Goal: Information Seeking & Learning: Learn about a topic

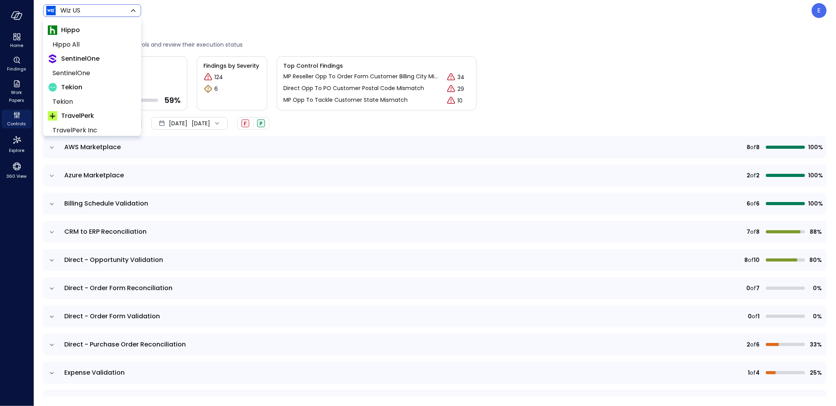
click at [83, 14] on body "Home Findings Work Papers Controls Explore 360 View Wiz US ****** ​ E Controls …" at bounding box center [418, 203] width 836 height 406
click at [70, 100] on span "Tekion" at bounding box center [92, 101] width 78 height 9
type input "*******"
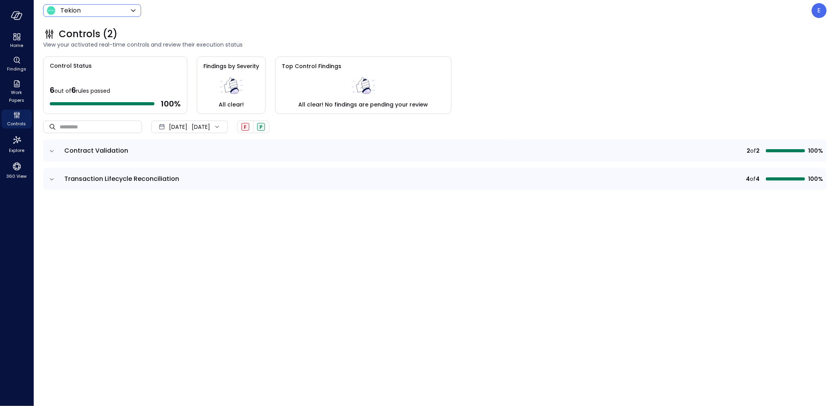
drag, startPoint x: 107, startPoint y: 152, endPoint x: 96, endPoint y: 152, distance: 11.0
click at [104, 152] on span "Contract Validation" at bounding box center [96, 150] width 64 height 9
click at [50, 149] on icon "expand row" at bounding box center [52, 151] width 8 height 8
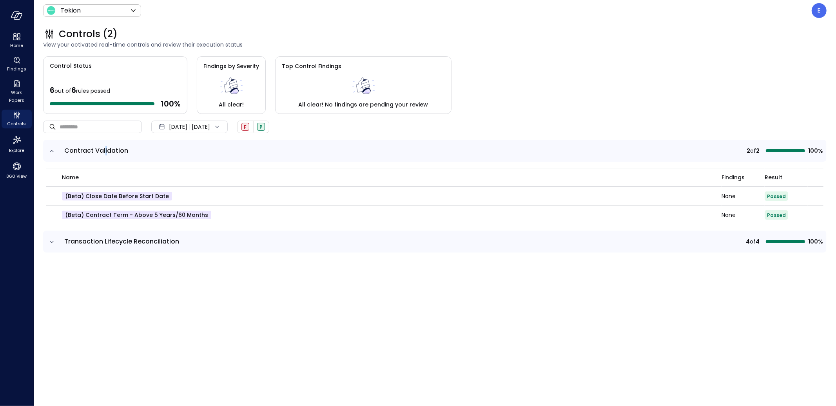
click at [50, 149] on icon "expand row" at bounding box center [52, 151] width 8 height 8
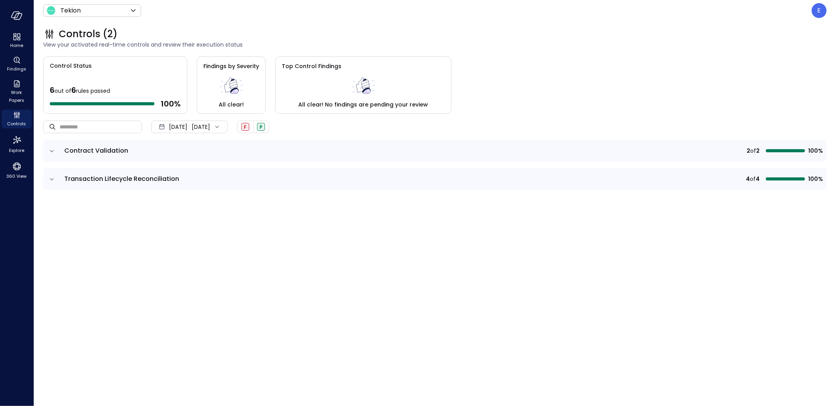
click at [221, 127] on icon at bounding box center [217, 127] width 8 height 8
click at [194, 174] on li "Current Year [DATE]" at bounding box center [194, 174] width 62 height 13
click at [52, 151] on icon "expand row" at bounding box center [52, 151] width 8 height 8
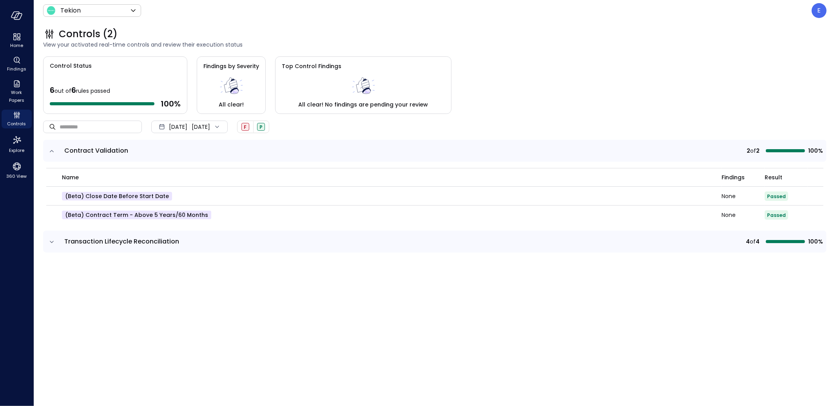
click at [51, 243] on icon "expand row" at bounding box center [52, 242] width 8 height 8
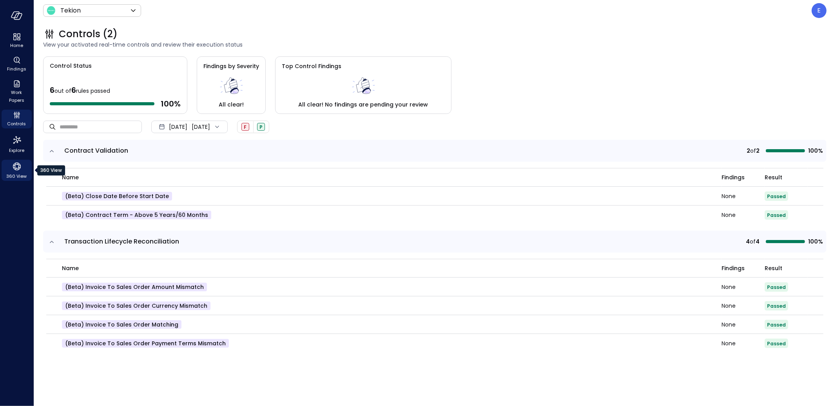
click at [16, 166] on icon "360 View" at bounding box center [17, 167] width 12 height 12
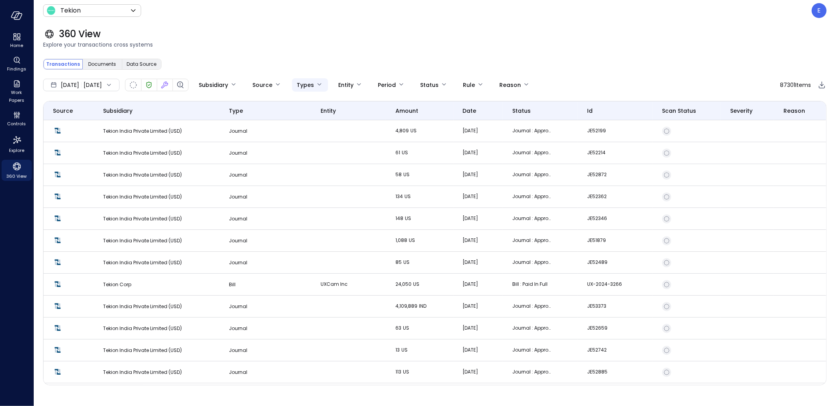
click at [333, 87] on body "Home Findings Work Papers Controls Explore 360 View Tekion ******* ​ E 360 View…" at bounding box center [418, 203] width 836 height 406
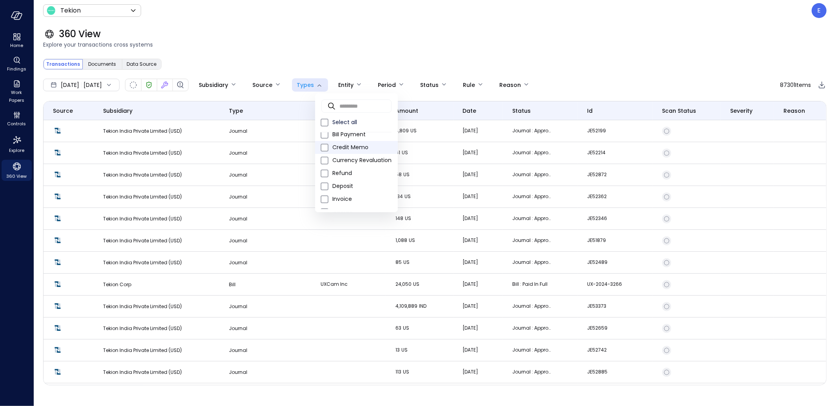
scroll to position [34, 0]
click at [372, 179] on span "Invoice" at bounding box center [361, 181] width 59 height 8
type input "*"
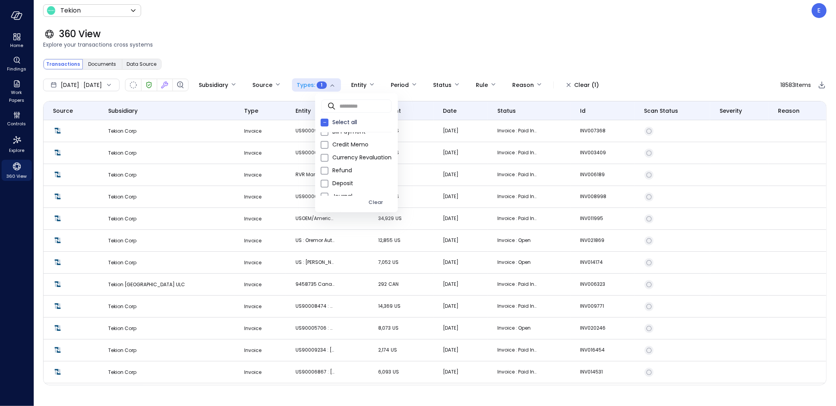
click at [265, 304] on div at bounding box center [418, 203] width 836 height 406
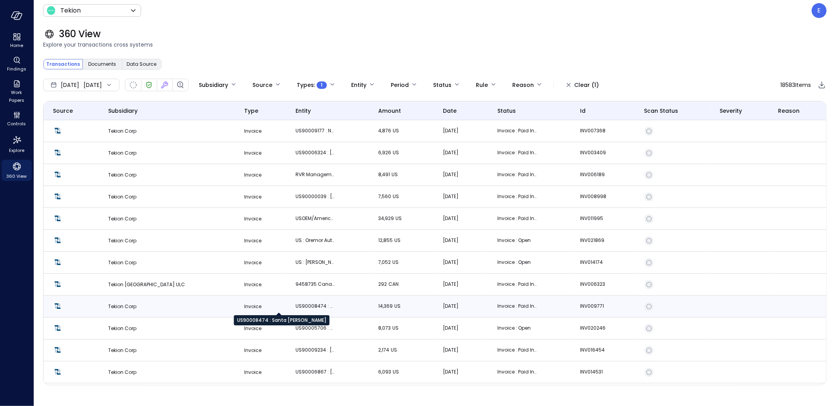
click at [296, 306] on p "US90008474 : Santa Margarita Ford" at bounding box center [315, 307] width 39 height 8
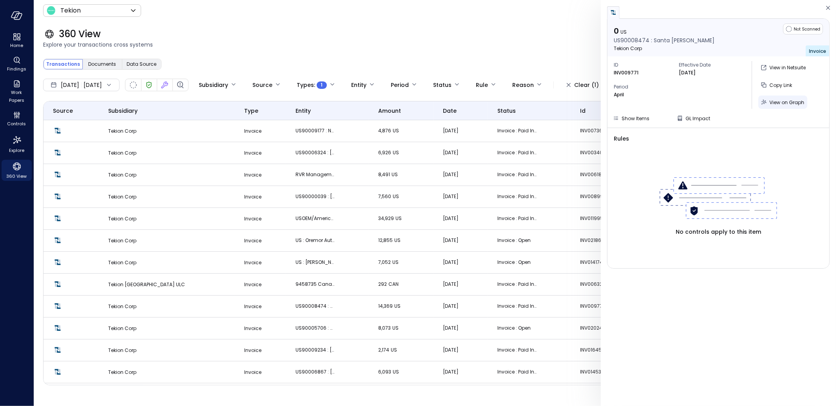
click at [793, 102] on span "View on Graph" at bounding box center [786, 102] width 35 height 7
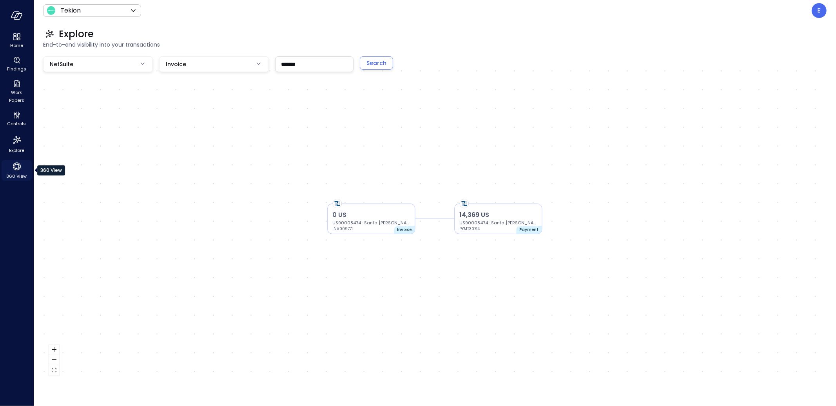
click at [11, 168] on icon "360 View" at bounding box center [17, 167] width 12 height 12
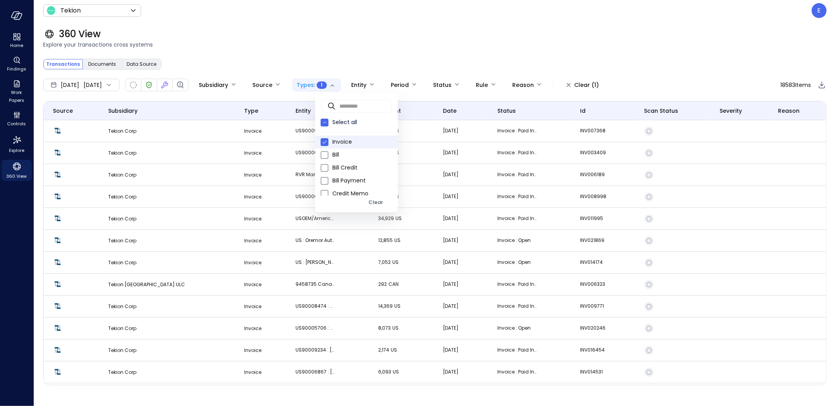
click at [356, 83] on body "Home Findings Work Papers Controls Explore 360 View Tekion ******* ​ E 360 View…" at bounding box center [418, 203] width 836 height 406
click at [354, 179] on span "Sales Order" at bounding box center [361, 180] width 59 height 8
click at [343, 138] on span "Invoice" at bounding box center [361, 142] width 59 height 8
type input "**"
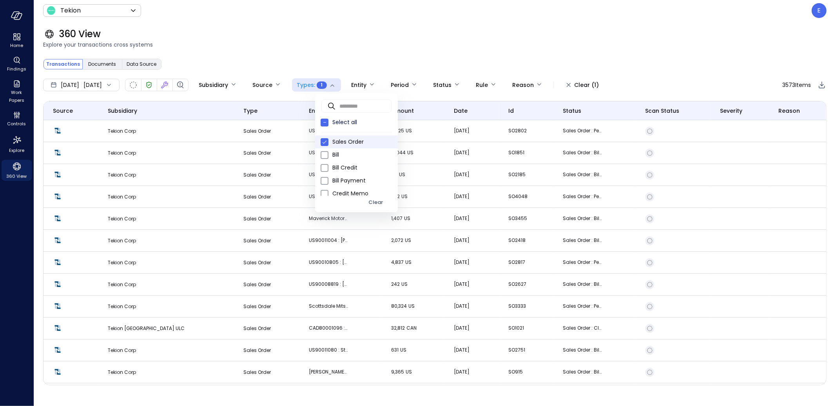
click at [374, 305] on div at bounding box center [418, 203] width 836 height 406
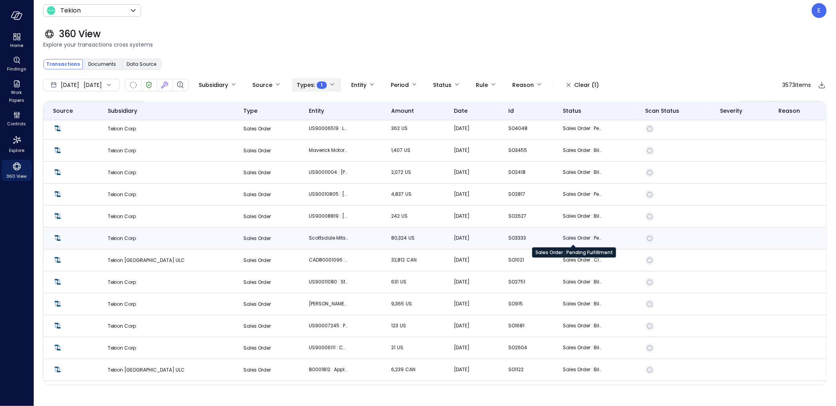
scroll to position [70, 0]
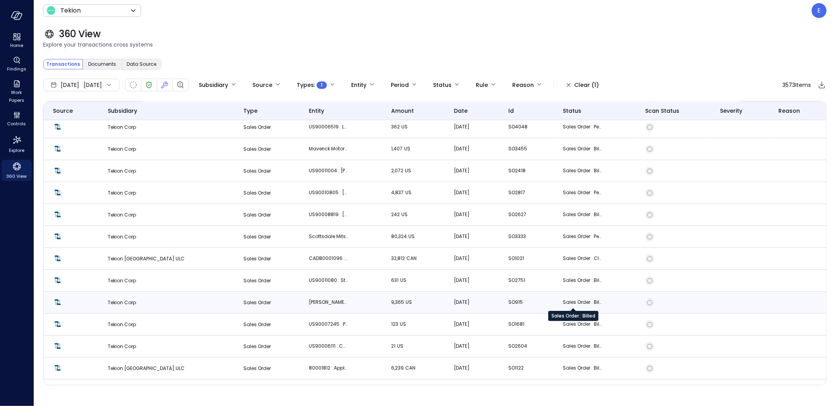
click at [563, 302] on p "Sales Order : Billed" at bounding box center [582, 303] width 39 height 8
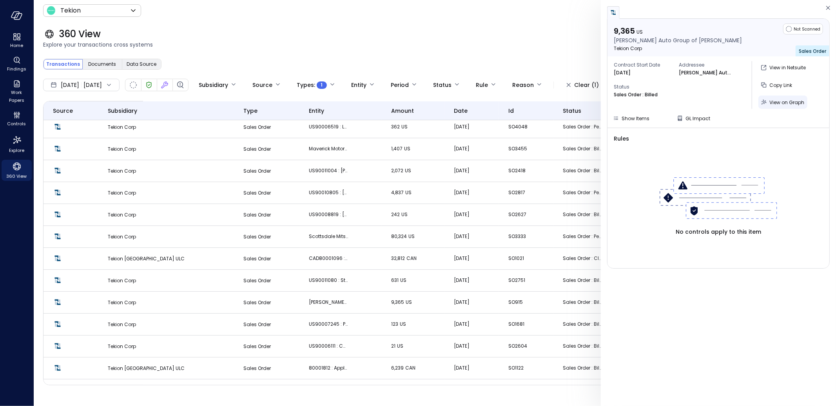
click at [782, 101] on span "View on Graph" at bounding box center [786, 102] width 35 height 7
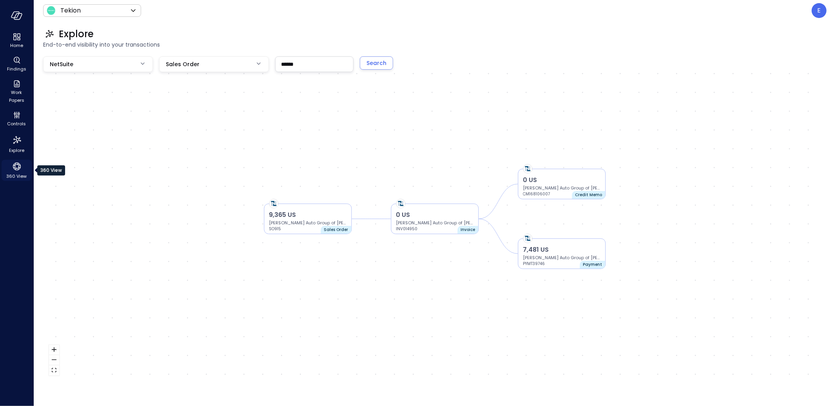
click at [17, 169] on icon "360 View" at bounding box center [17, 167] width 12 height 12
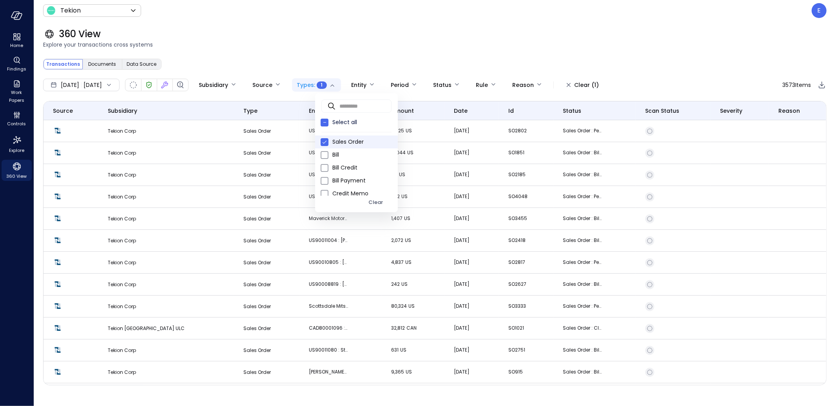
click at [345, 81] on body "Home Findings Work Papers Controls Explore 360 View Tekion ******* ​ E 360 View…" at bounding box center [418, 203] width 836 height 406
click at [352, 176] on span "Opportunity" at bounding box center [361, 177] width 59 height 8
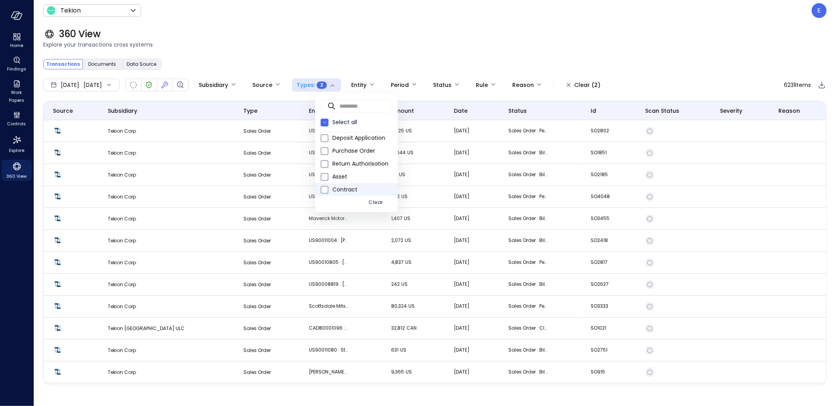
click at [348, 190] on span "Contract" at bounding box center [361, 190] width 59 height 8
click at [342, 257] on div at bounding box center [418, 203] width 836 height 406
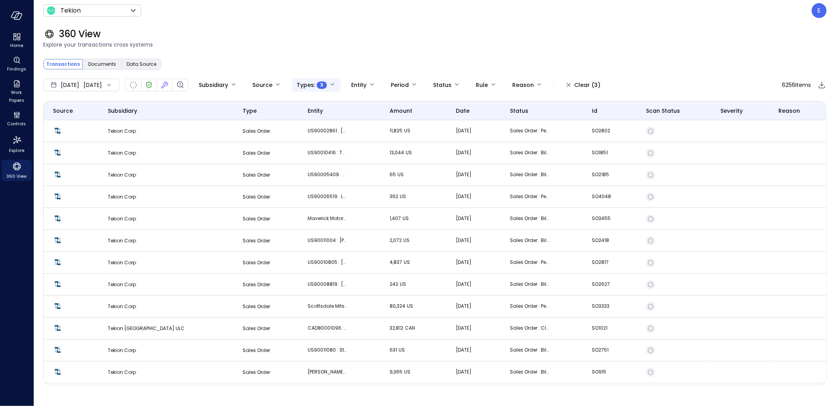
click at [356, 85] on body "**********" at bounding box center [418, 203] width 836 height 406
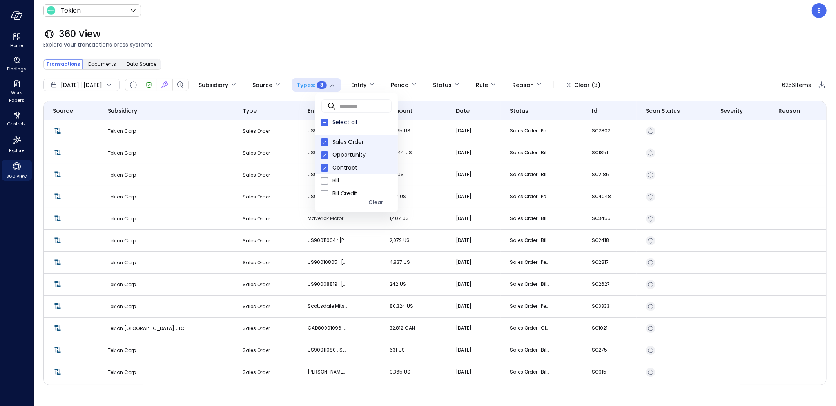
click at [348, 140] on span "Sales Order" at bounding box center [361, 142] width 59 height 8
type input "*******"
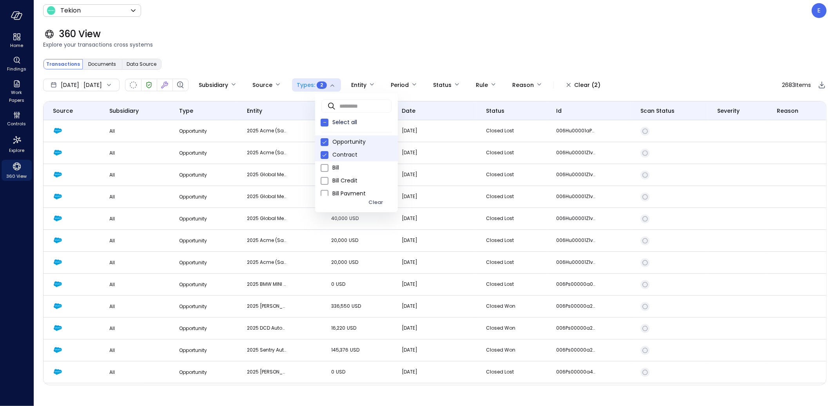
click at [274, 167] on div at bounding box center [418, 203] width 836 height 406
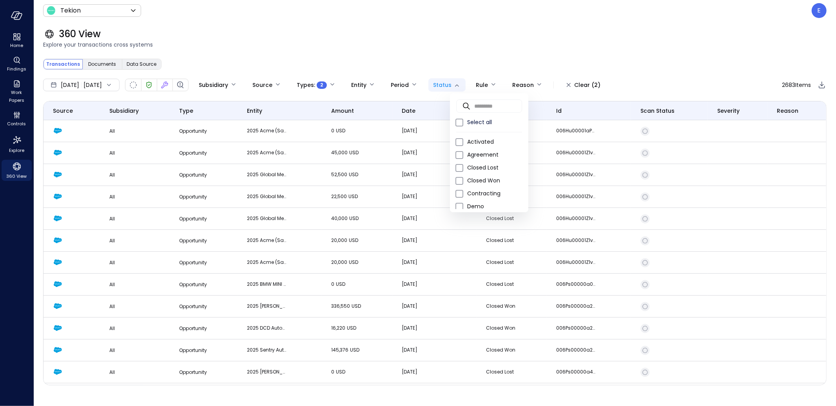
click at [474, 86] on body "Home Findings Work Papers Controls Explore 360 View Tekion ******* ​ E 360 View…" at bounding box center [418, 203] width 836 height 406
click at [486, 181] on span "Closed Won" at bounding box center [494, 181] width 55 height 8
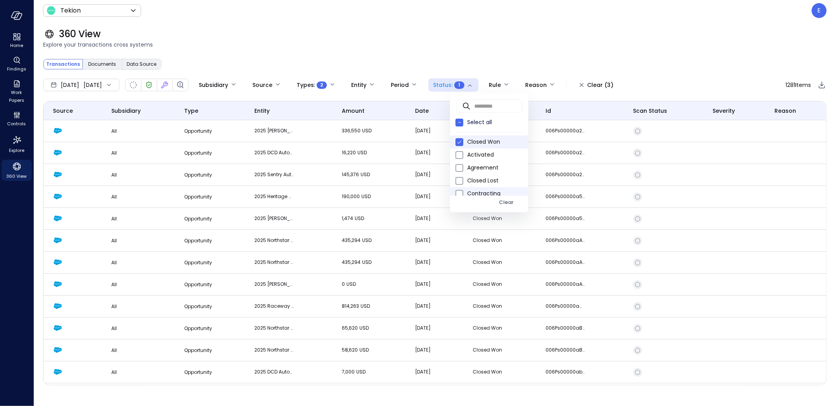
click at [486, 192] on span "Contracting" at bounding box center [494, 194] width 55 height 8
type input "**********"
click at [269, 261] on div at bounding box center [418, 203] width 836 height 406
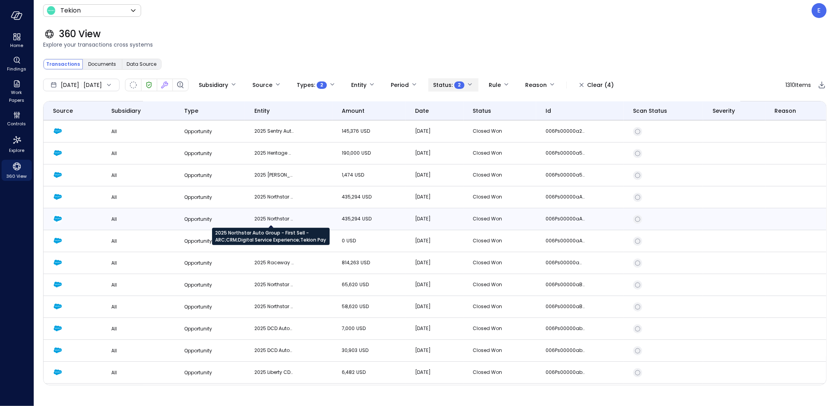
scroll to position [0, 0]
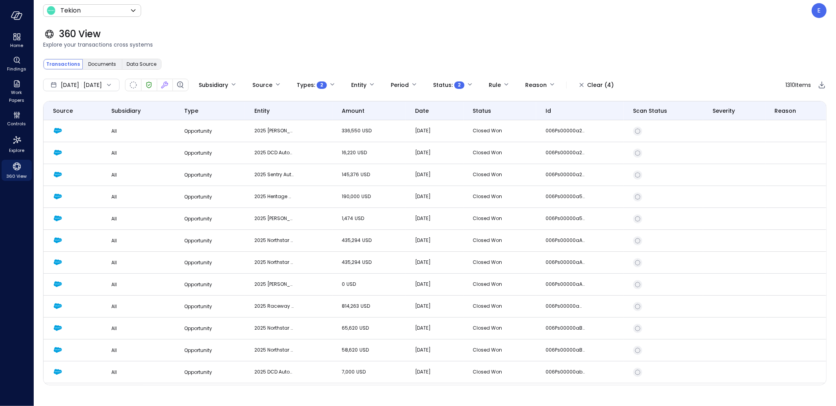
click at [422, 109] on span "date" at bounding box center [422, 111] width 14 height 9
click at [120, 86] on div "Jan 1, 2025 Oct 13, 2025" at bounding box center [81, 85] width 76 height 13
click at [82, 144] on li "Custom" at bounding box center [85, 145] width 62 height 13
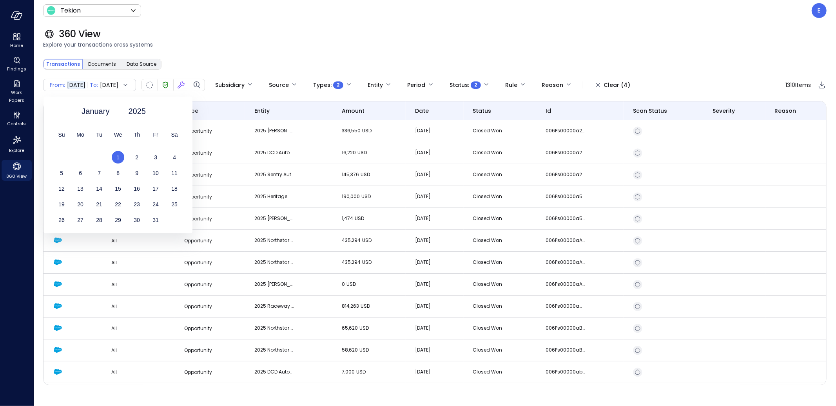
click at [118, 155] on span "1" at bounding box center [117, 157] width 3 height 6
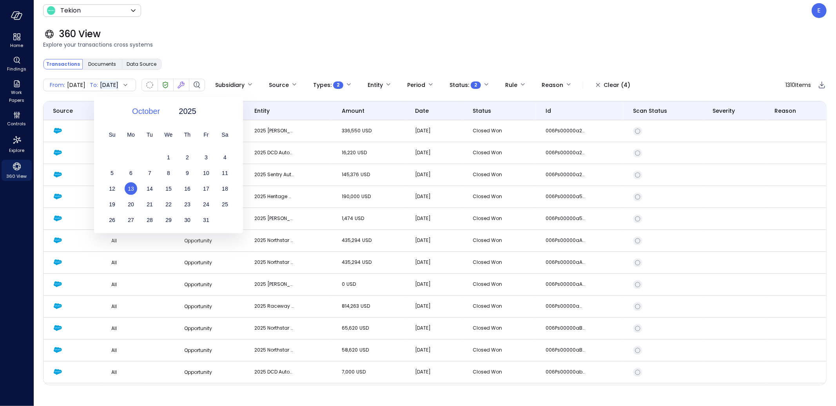
click at [139, 110] on span "October" at bounding box center [146, 111] width 28 height 12
click at [152, 192] on div "June" at bounding box center [150, 193] width 41 height 13
click at [136, 221] on div "30" at bounding box center [131, 220] width 19 height 13
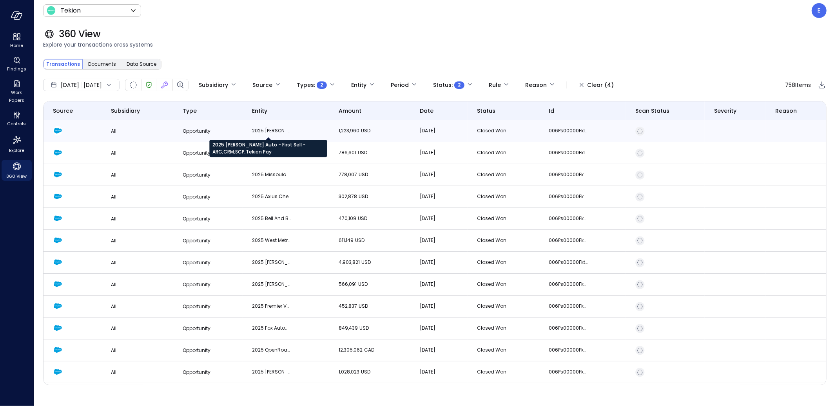
click at [278, 130] on p "2025 Oakes Auto - First Sell - ARC;CRM;SCP;Tekion Pay" at bounding box center [271, 131] width 39 height 8
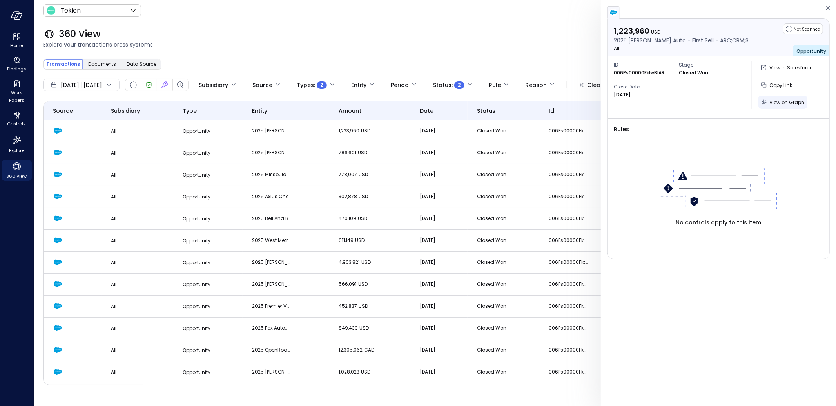
click at [779, 100] on span "View on Graph" at bounding box center [786, 102] width 35 height 7
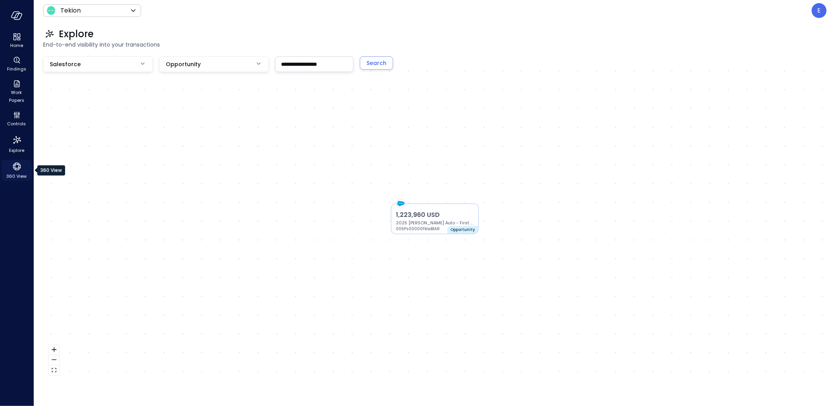
click at [16, 166] on icon "360 View" at bounding box center [17, 167] width 12 height 12
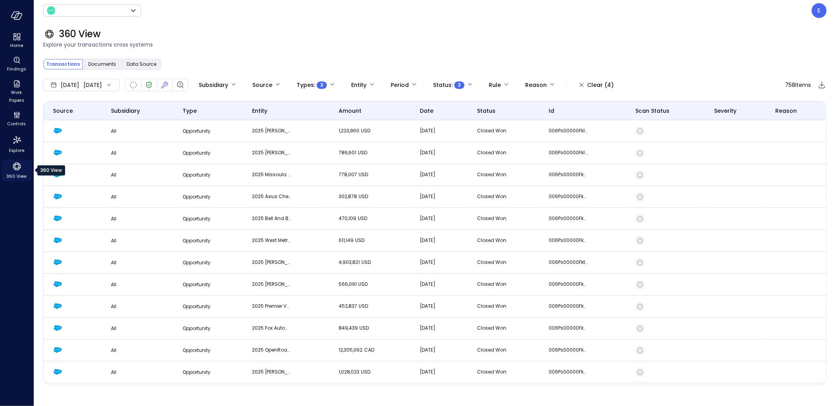
type input "*******"
click at [356, 83] on body "**********" at bounding box center [418, 203] width 836 height 406
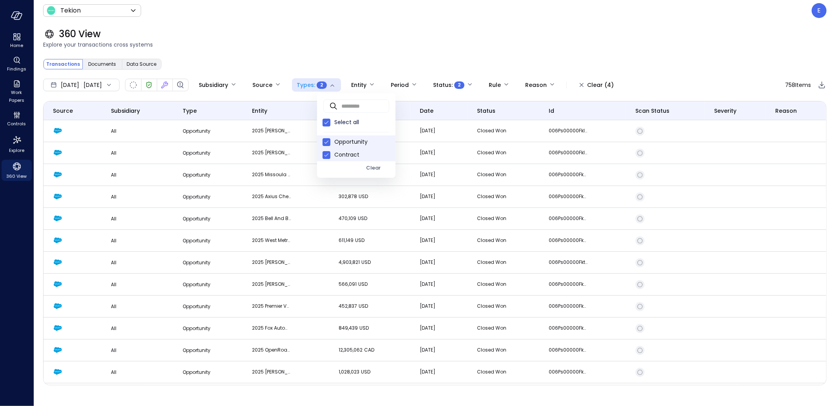
click at [348, 140] on span "Opportunity" at bounding box center [361, 142] width 55 height 8
type input "***"
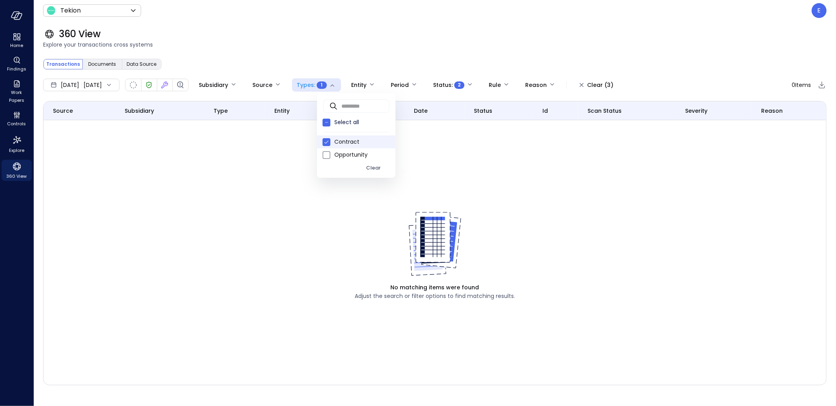
click at [332, 189] on div at bounding box center [418, 203] width 836 height 406
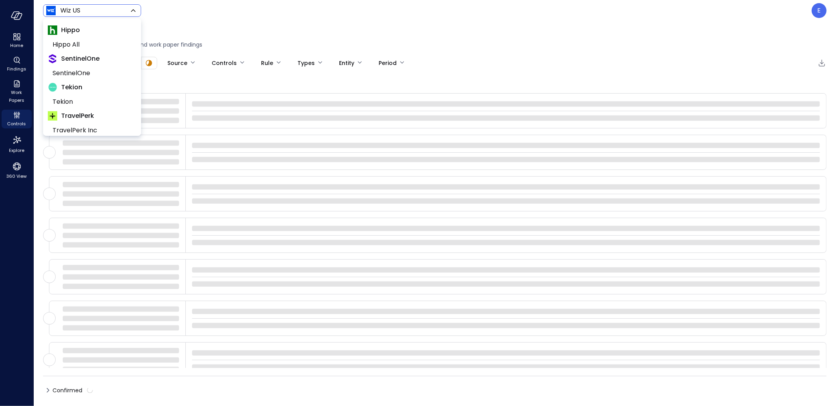
click at [73, 11] on body "Home Findings Work Papers Controls Explore 360 View Wiz US ****** ​ E Findings …" at bounding box center [418, 203] width 836 height 406
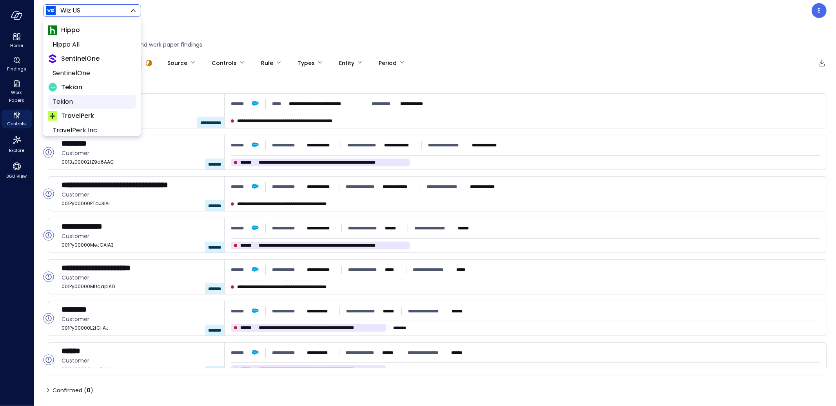
click at [72, 106] on span "Tekion" at bounding box center [92, 101] width 78 height 9
type input "*******"
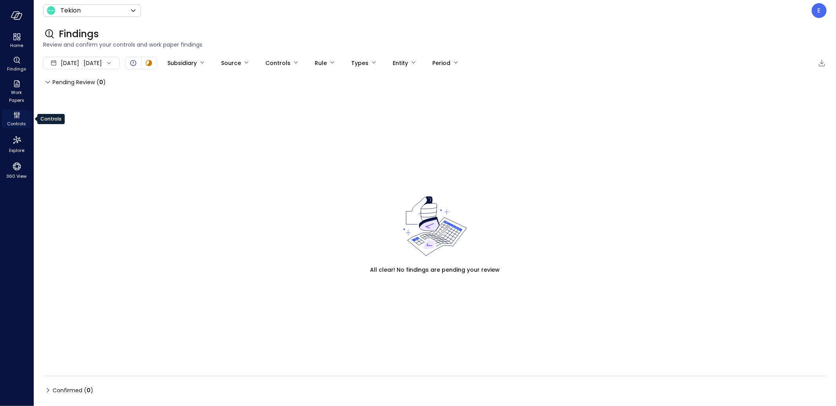
click at [12, 111] on icon "Controls" at bounding box center [16, 115] width 9 height 9
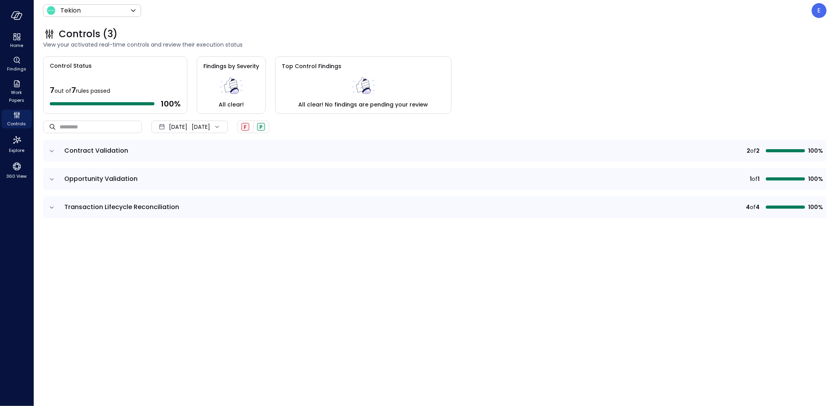
click at [52, 149] on icon "expand row" at bounding box center [52, 151] width 8 height 8
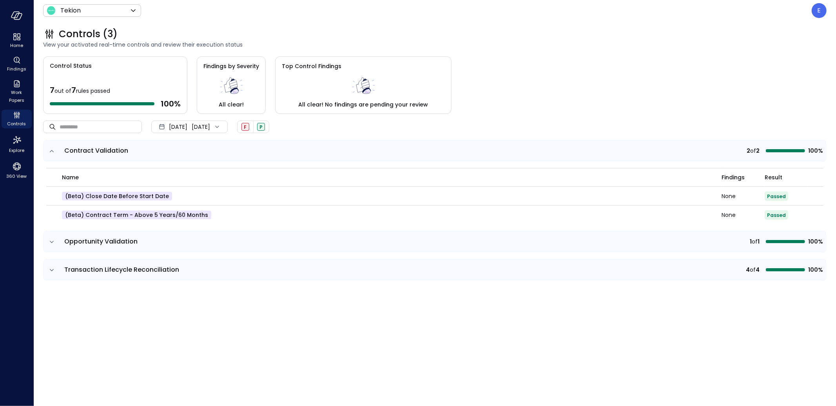
click at [221, 127] on icon at bounding box center [217, 127] width 8 height 8
click at [181, 174] on li "Current Year [DATE]" at bounding box center [194, 174] width 62 height 13
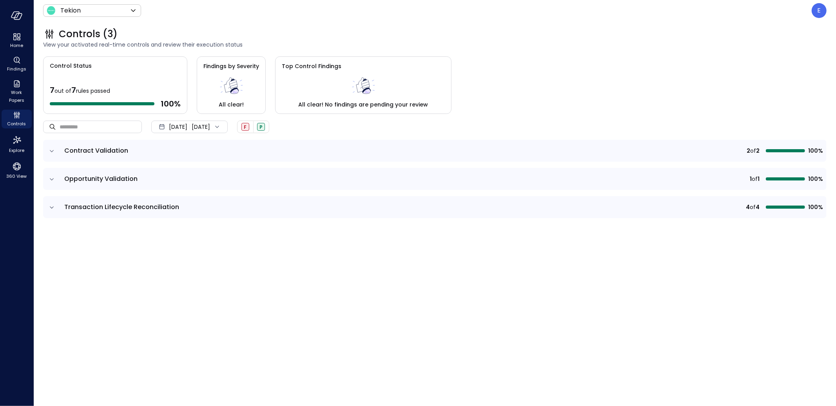
click at [53, 178] on icon "expand row" at bounding box center [52, 179] width 4 height 2
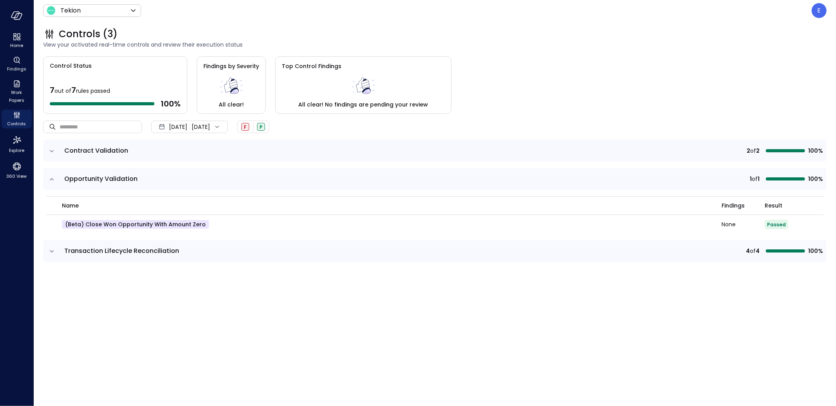
click at [53, 252] on icon "expand row" at bounding box center [52, 252] width 8 height 8
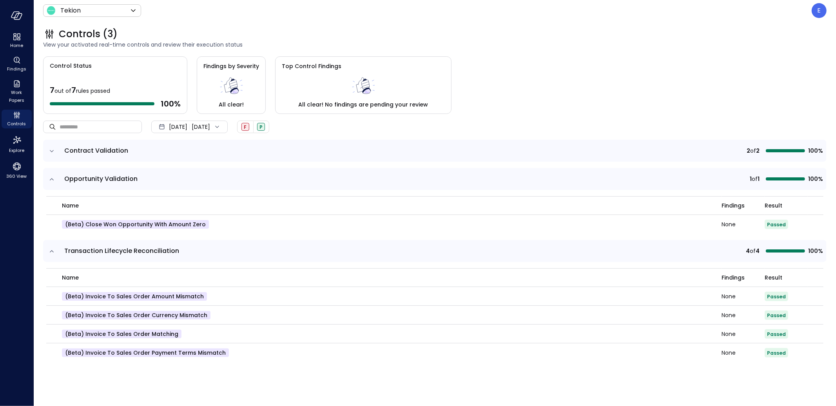
click at [51, 251] on icon "expand row" at bounding box center [52, 252] width 8 height 8
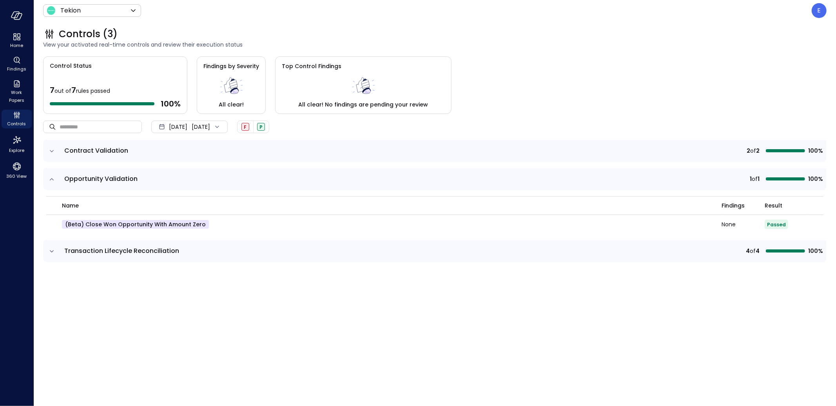
click at [51, 176] on icon "expand row" at bounding box center [52, 180] width 8 height 8
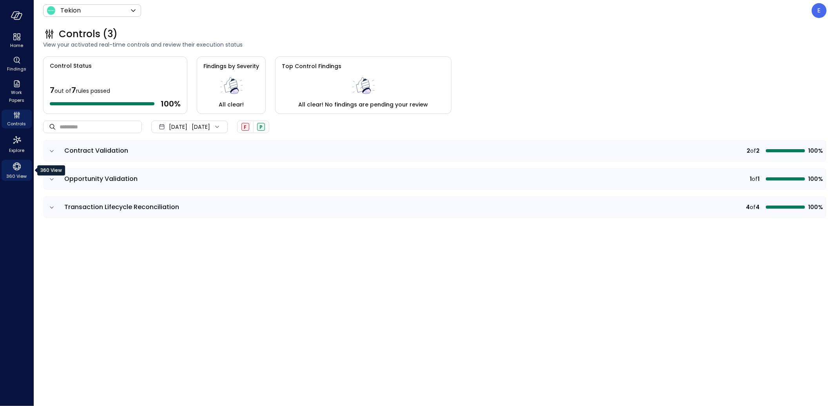
click at [15, 177] on span "360 View" at bounding box center [17, 176] width 20 height 8
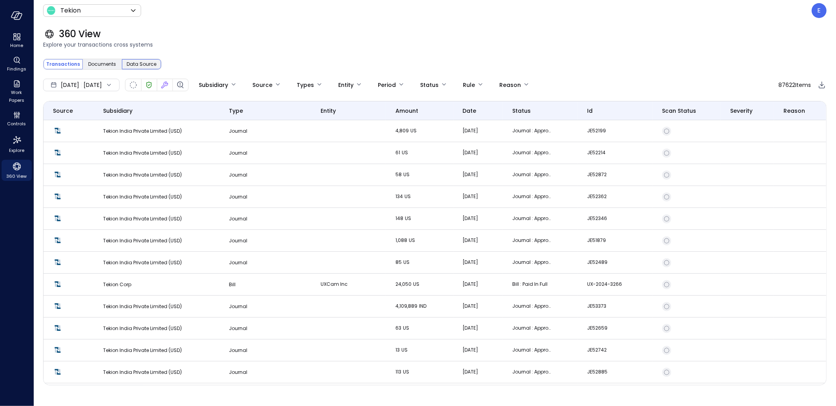
click at [140, 65] on span "Data Source" at bounding box center [142, 64] width 30 height 8
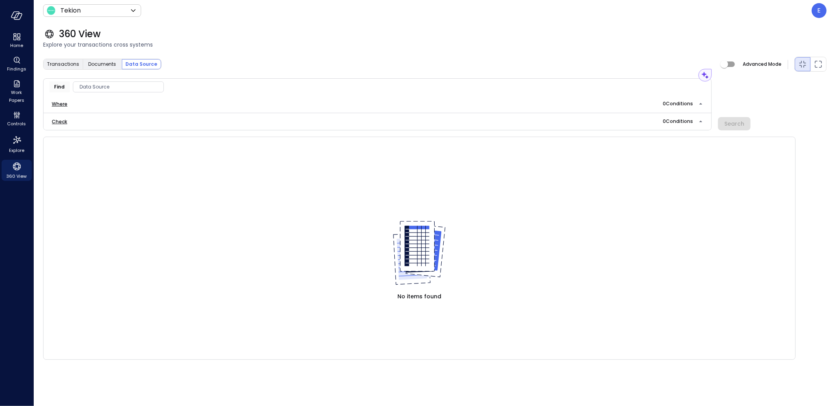
click at [97, 88] on span "Data Source" at bounding box center [118, 87] width 90 height 8
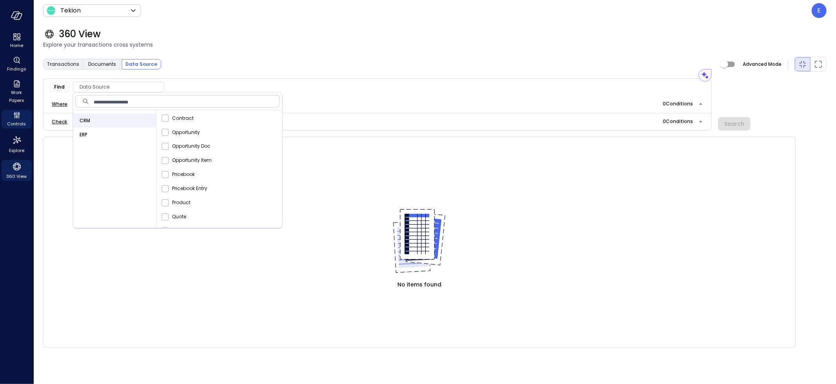
scroll to position [57, 0]
click at [86, 134] on span "ERP" at bounding box center [84, 135] width 8 height 8
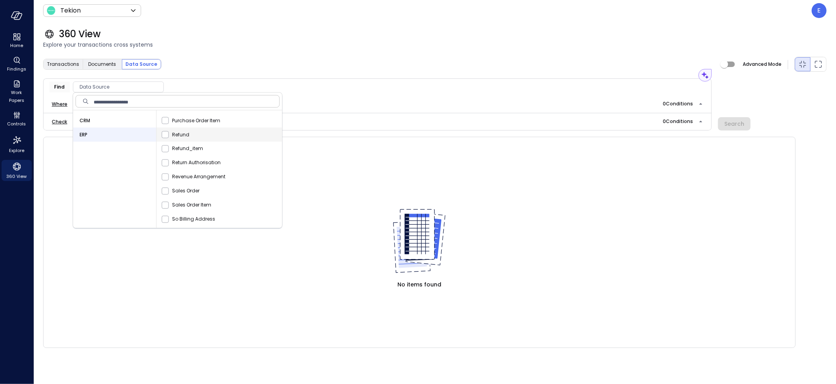
scroll to position [484, 0]
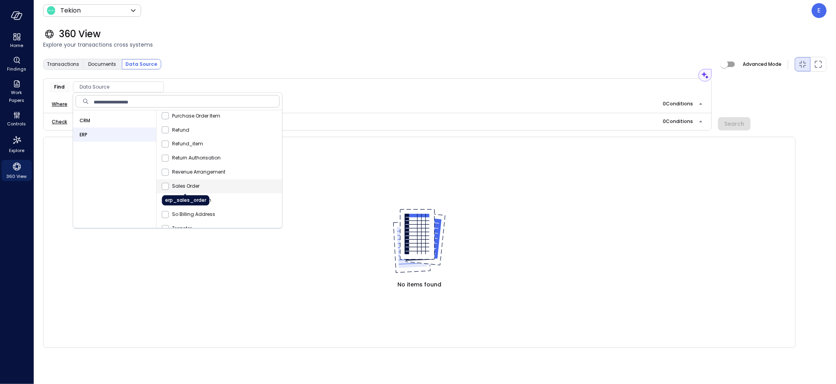
click at [187, 183] on span "Sales Order" at bounding box center [185, 187] width 27 height 8
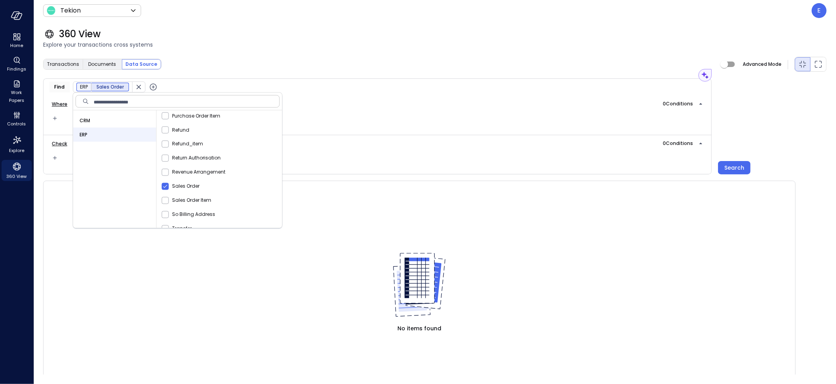
click at [358, 136] on div "Check 0 Condition s" at bounding box center [377, 154] width 669 height 39
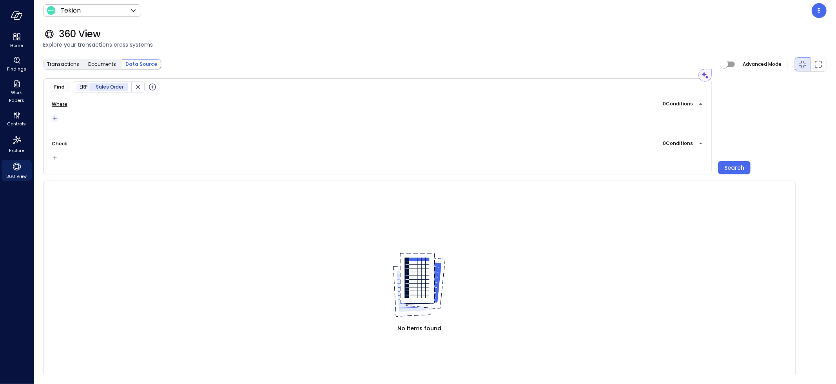
click at [54, 118] on icon "button" at bounding box center [55, 118] width 4 height 4
click at [73, 132] on li "Condition" at bounding box center [70, 132] width 39 height 9
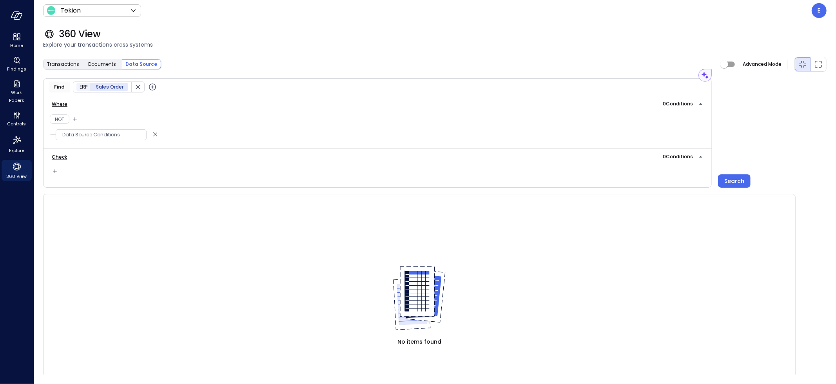
click at [151, 87] on icon "button" at bounding box center [152, 86] width 3 height 3
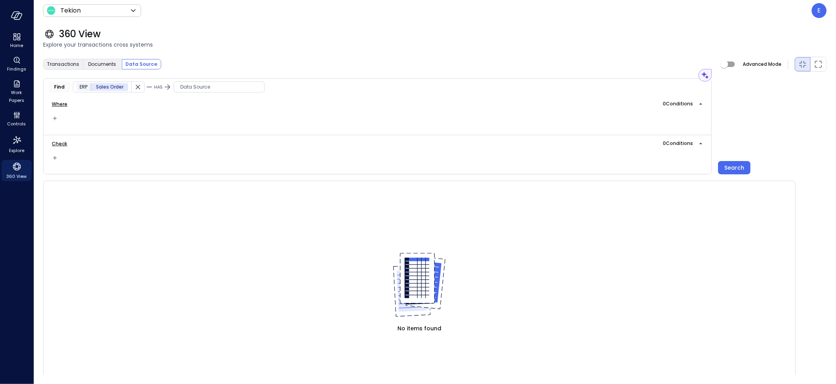
click at [212, 85] on span "Data Source" at bounding box center [219, 87] width 90 height 8
click at [183, 133] on span "ERP" at bounding box center [184, 135] width 8 height 8
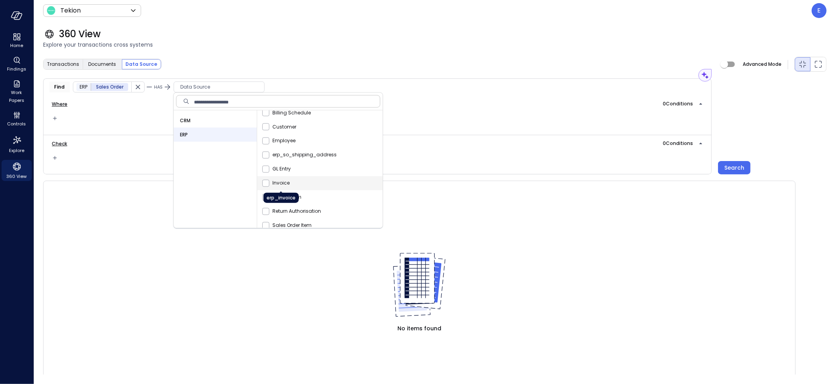
scroll to position [10, 0]
click at [281, 183] on span "Invoice" at bounding box center [280, 182] width 17 height 8
click at [127, 120] on div "Where 0 Condition s" at bounding box center [377, 115] width 669 height 39
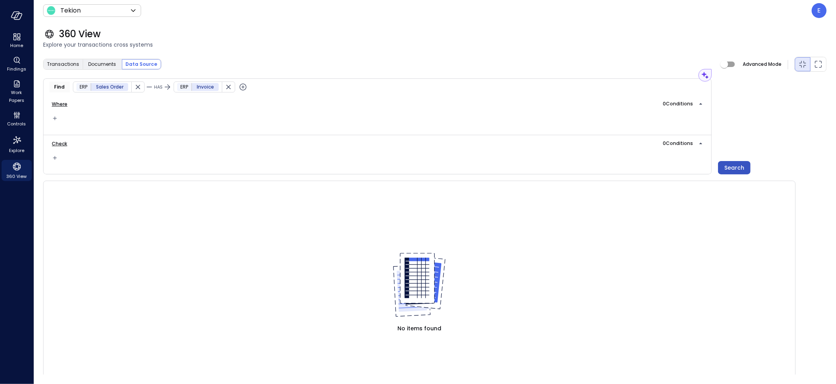
click at [735, 169] on div "Search" at bounding box center [734, 168] width 20 height 10
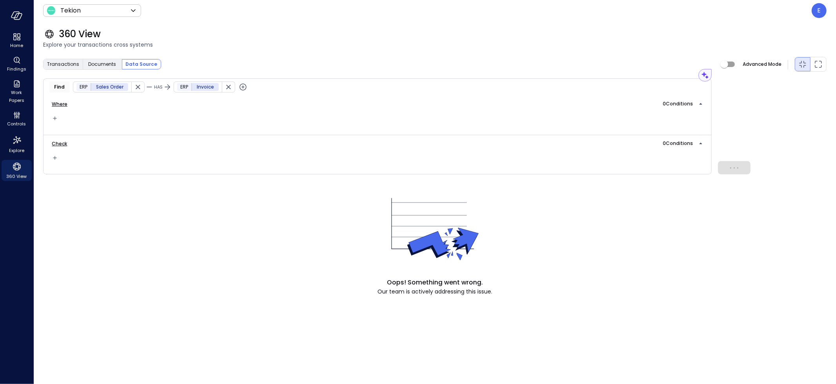
click at [228, 87] on icon "button" at bounding box center [228, 87] width 5 height 5
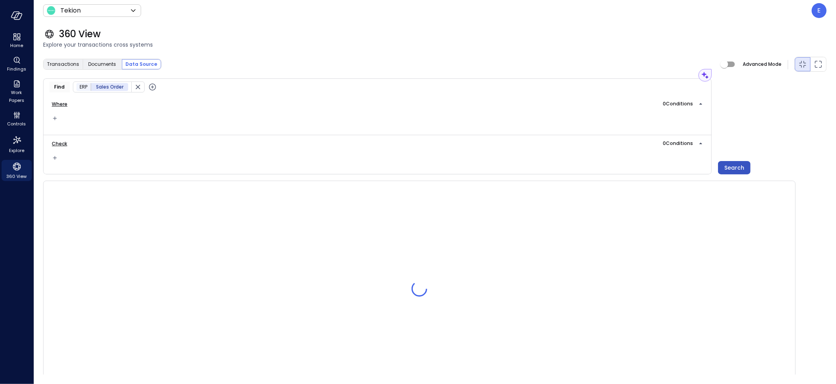
click at [733, 167] on div "Search" at bounding box center [734, 168] width 20 height 10
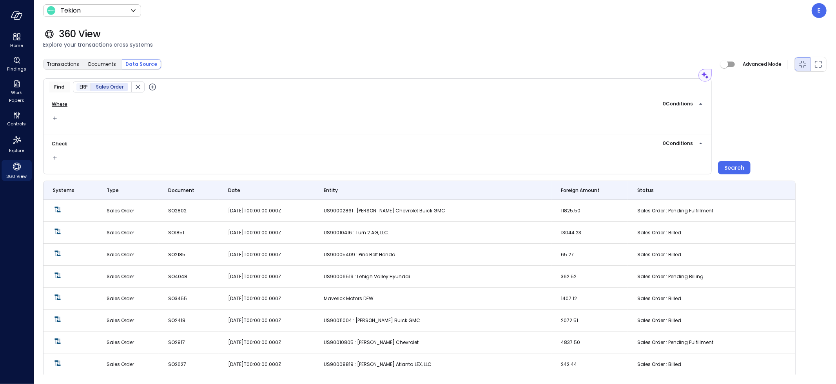
click at [152, 87] on icon "button" at bounding box center [152, 86] width 3 height 3
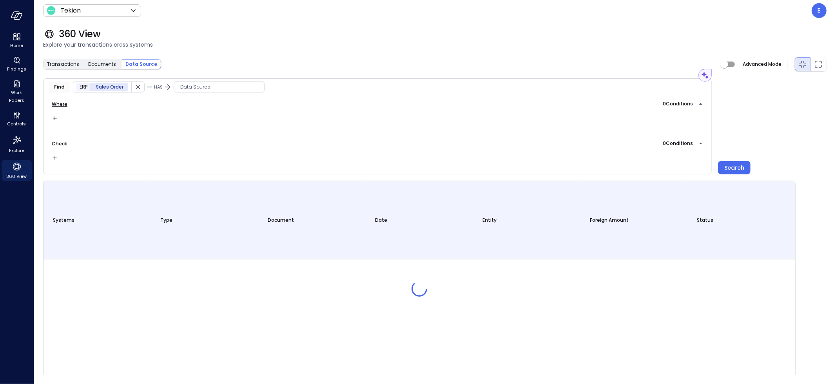
click at [227, 86] on span "Data Source" at bounding box center [219, 87] width 90 height 8
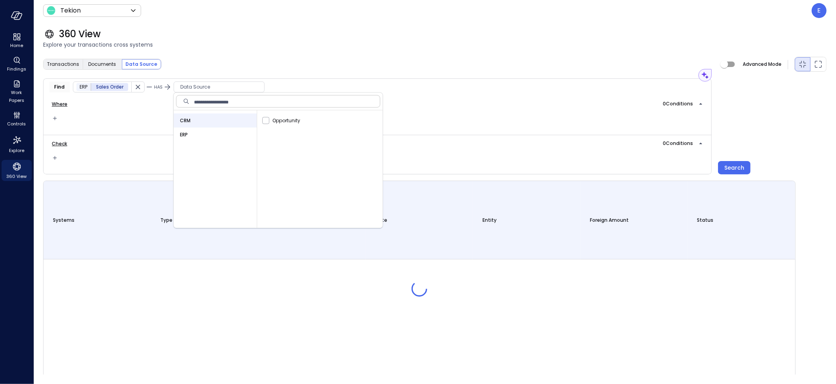
click at [180, 135] on span "ERP" at bounding box center [184, 135] width 8 height 8
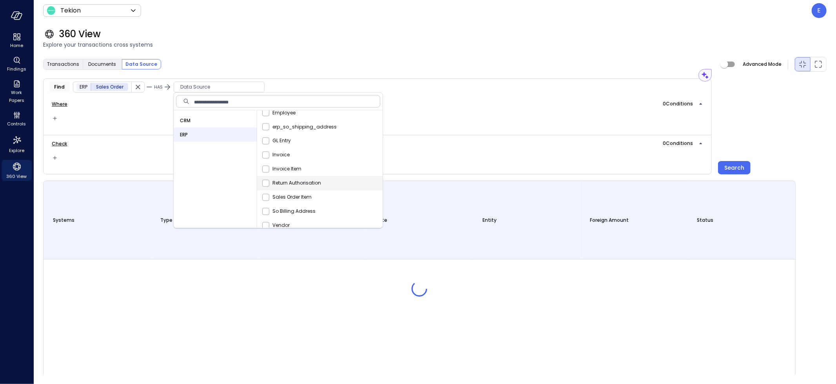
scroll to position [44, 0]
click at [307, 188] on span "Sales Order Item" at bounding box center [291, 190] width 39 height 8
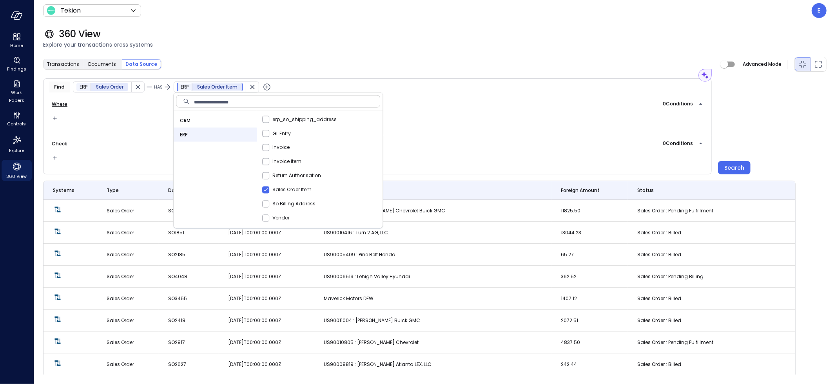
click at [520, 106] on div "Where 0 Condition s" at bounding box center [377, 104] width 656 height 11
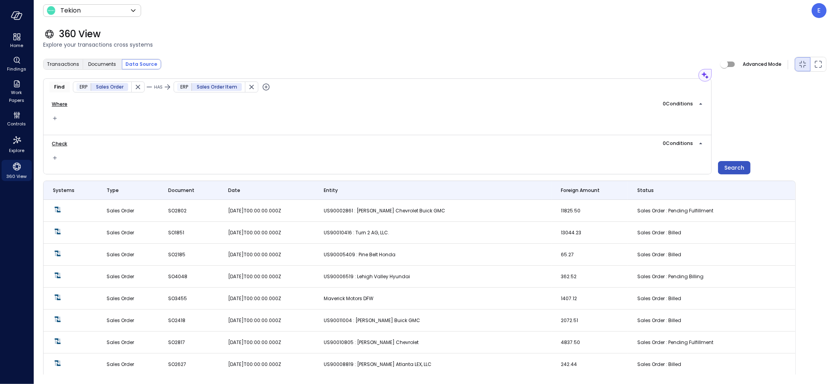
click at [734, 167] on div "Search" at bounding box center [734, 168] width 20 height 10
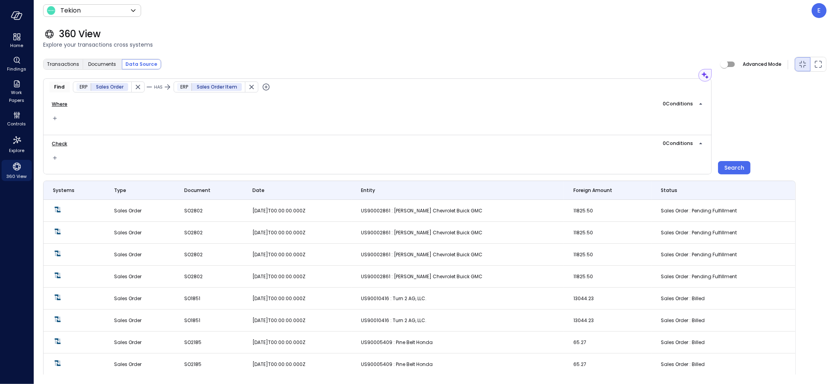
click at [263, 87] on icon "button" at bounding box center [265, 86] width 9 height 9
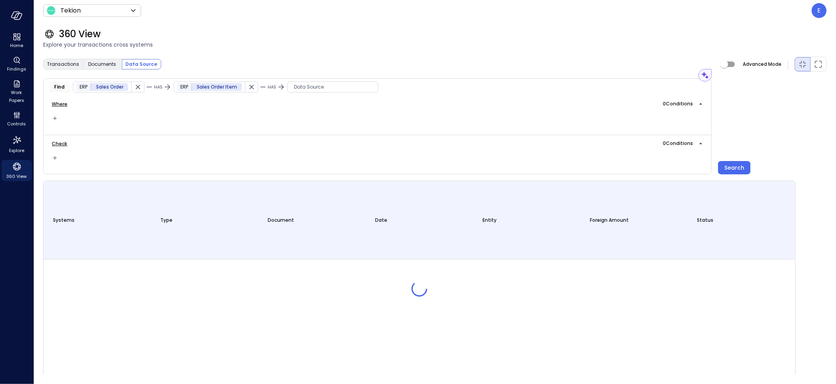
click at [332, 87] on span "Data Source" at bounding box center [333, 87] width 90 height 8
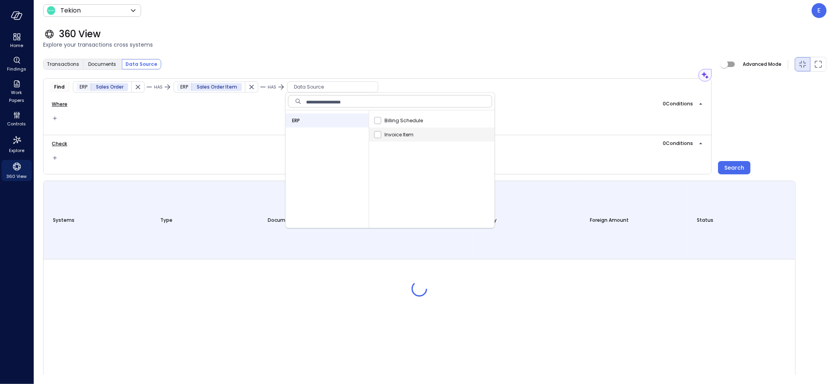
click at [383, 134] on span "Invoice Item" at bounding box center [397, 135] width 32 height 8
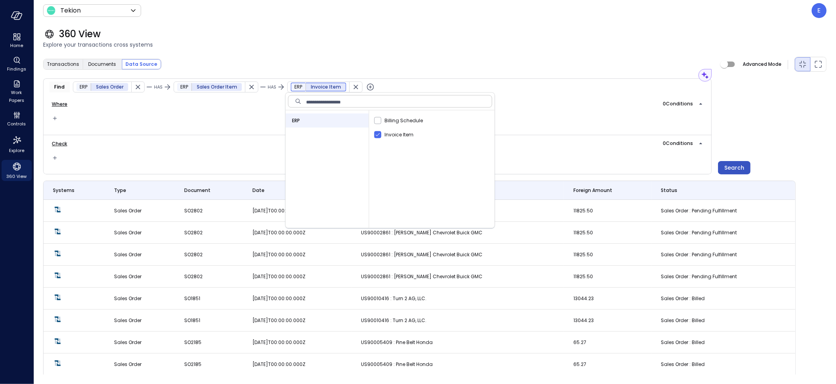
click at [738, 170] on div "Search" at bounding box center [734, 168] width 20 height 10
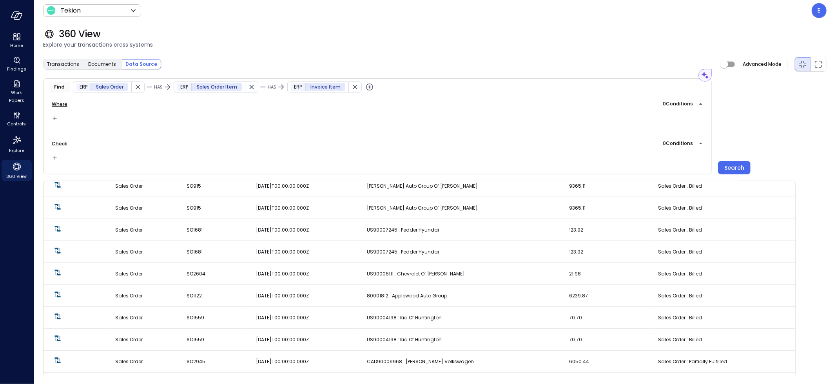
scroll to position [640, 0]
click at [396, 274] on span "US90006111 : Chevrolet of [PERSON_NAME]" at bounding box center [416, 273] width 98 height 7
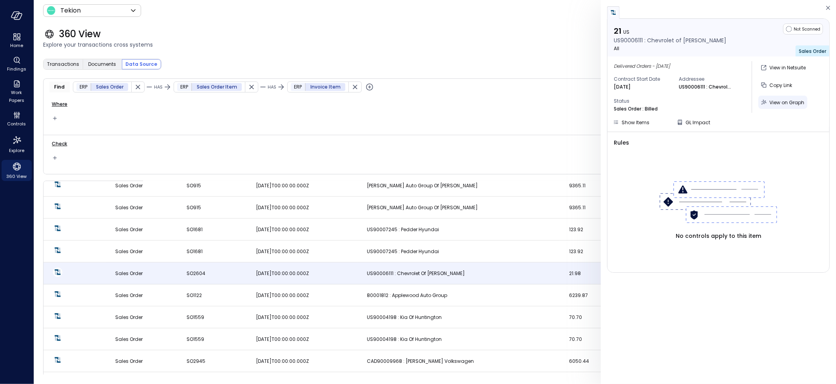
click at [775, 101] on span "View on Graph" at bounding box center [786, 102] width 35 height 7
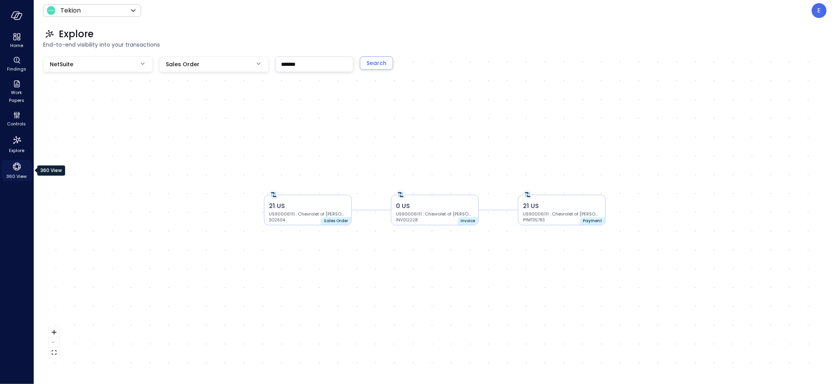
click at [19, 168] on icon "360 View" at bounding box center [17, 167] width 8 height 8
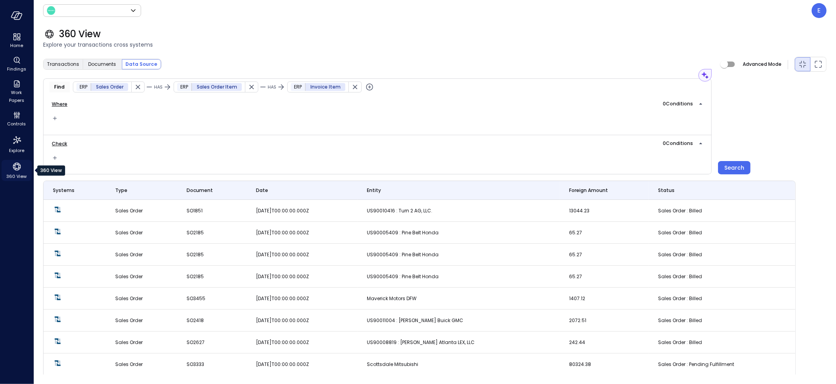
type input "*******"
click at [14, 37] on icon "Home" at bounding box center [16, 36] width 9 height 9
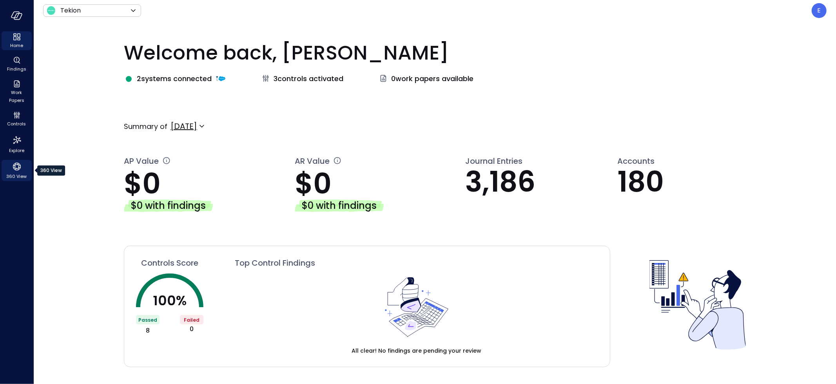
click at [18, 168] on icon "360 View" at bounding box center [17, 167] width 8 height 8
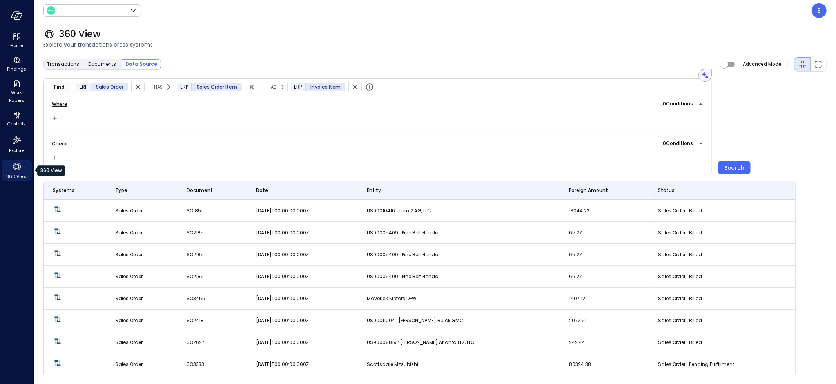
type input "*******"
click at [69, 66] on span "Transactions" at bounding box center [63, 64] width 32 height 8
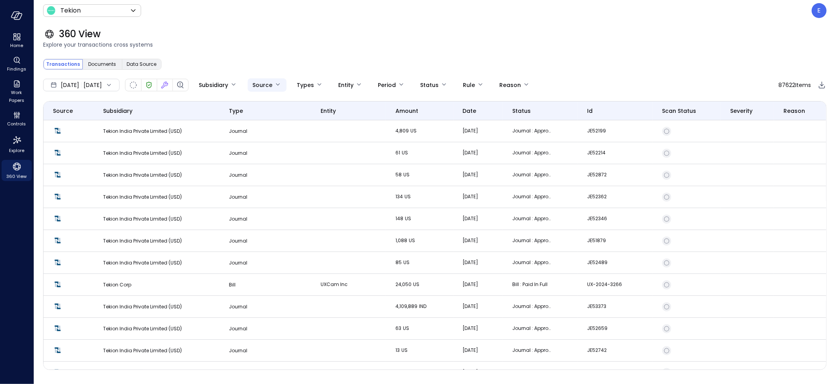
click at [299, 84] on body "Home Findings Work Papers Controls Explore 360 View Tekion ******* ​ E 360 View…" at bounding box center [418, 192] width 836 height 384
click at [299, 84] on div at bounding box center [418, 192] width 836 height 384
click at [336, 83] on body "Home Findings Work Papers Controls Explore 360 View Tekion ******* ​ E 360 View…" at bounding box center [418, 192] width 836 height 384
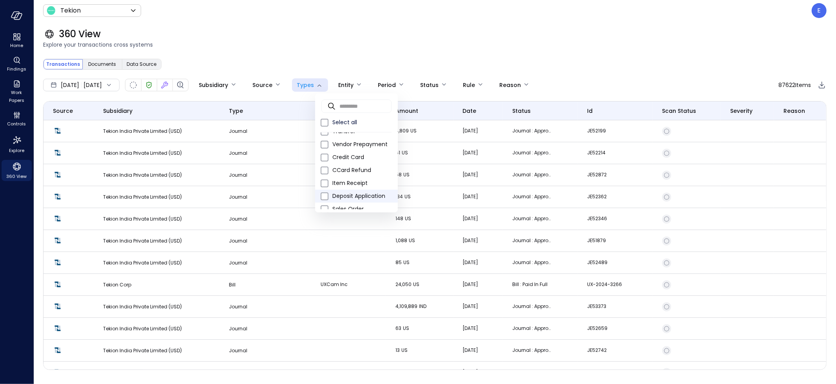
scroll to position [210, 0]
click at [355, 135] on span "Sales Order" at bounding box center [361, 139] width 59 height 8
type input "**"
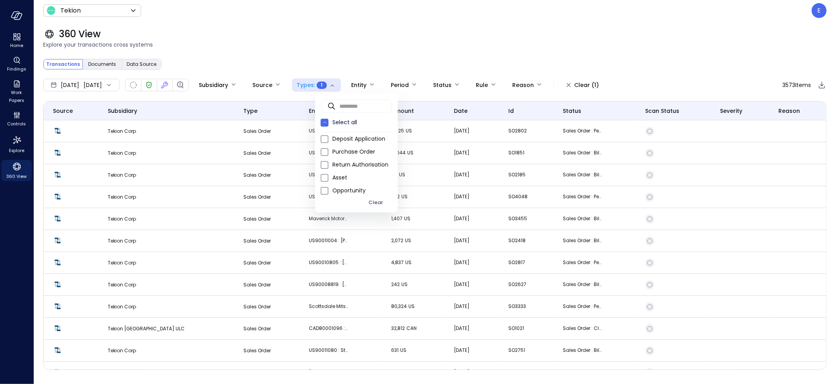
click at [290, 261] on div at bounding box center [418, 192] width 836 height 384
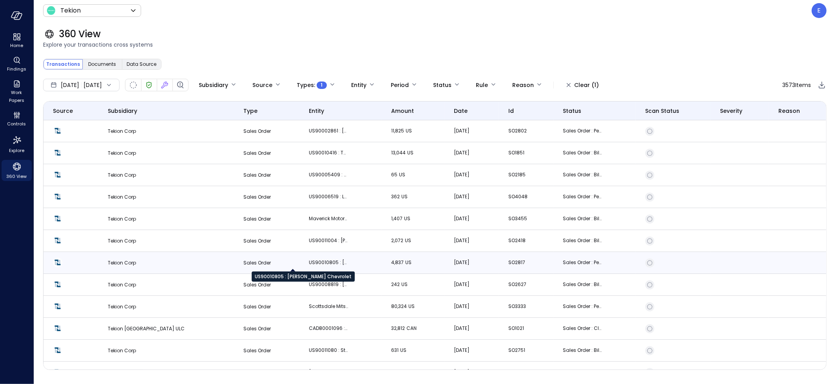
click at [309, 261] on p "US90010805 : [PERSON_NAME] Chevrolet" at bounding box center [328, 263] width 39 height 8
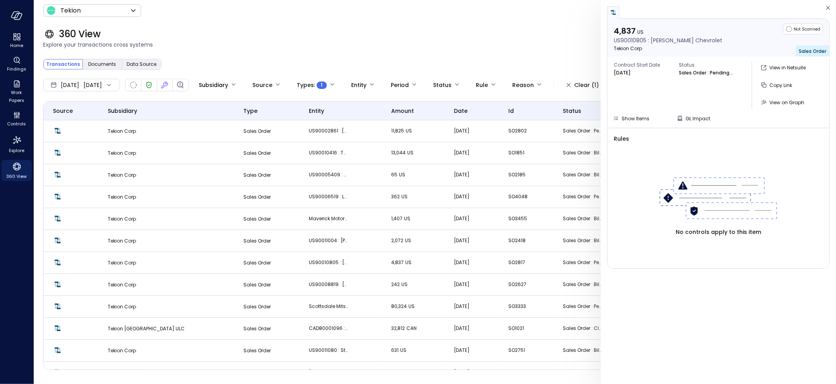
click at [669, 66] on span "Contract Start Date" at bounding box center [643, 65] width 59 height 8
click at [671, 68] on span "Contract Start Date" at bounding box center [643, 65] width 59 height 8
click at [780, 102] on span "View on Graph" at bounding box center [786, 102] width 35 height 7
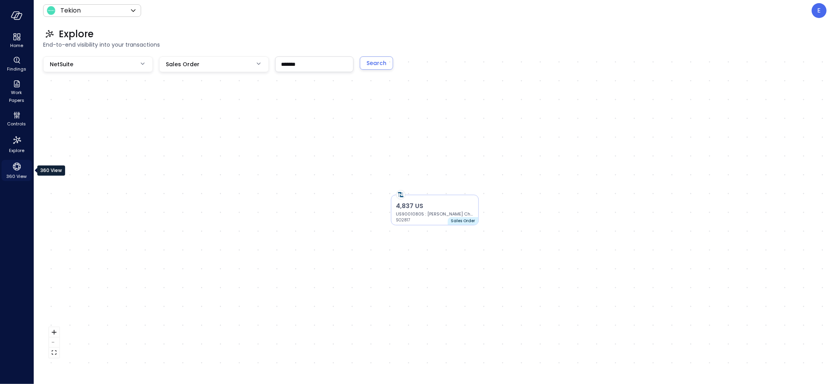
click at [13, 165] on icon "360 View" at bounding box center [17, 167] width 8 height 8
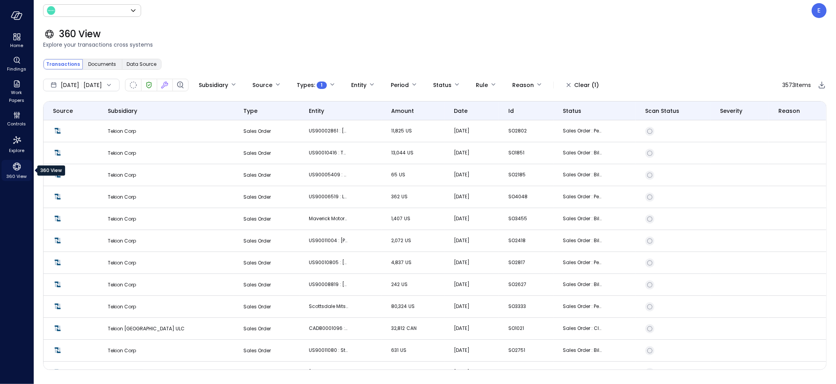
type input "*******"
click at [113, 85] on icon at bounding box center [109, 85] width 8 height 8
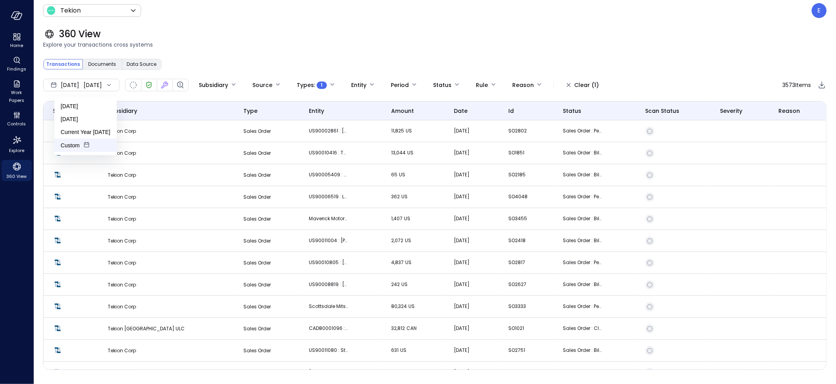
click at [70, 145] on li "Custom" at bounding box center [85, 145] width 62 height 13
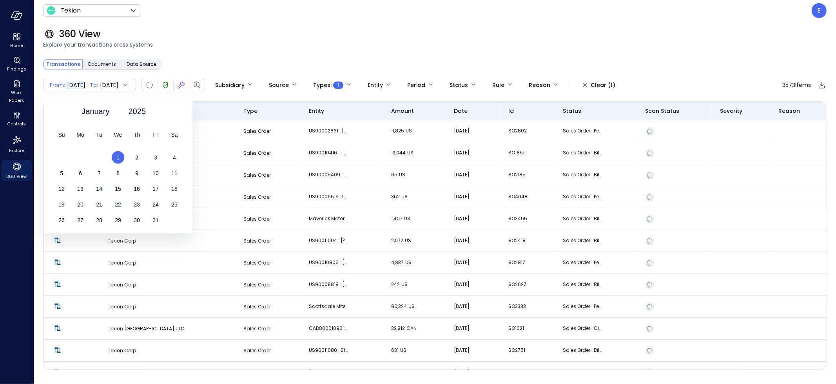
click at [118, 160] on div "1" at bounding box center [118, 157] width 19 height 13
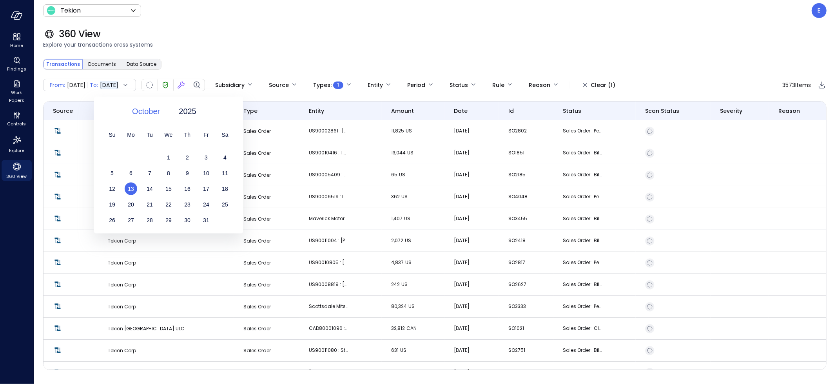
click at [149, 111] on span "October" at bounding box center [146, 111] width 28 height 12
click at [153, 191] on div "June" at bounding box center [150, 193] width 41 height 13
click at [225, 204] on span "28" at bounding box center [225, 204] width 6 height 6
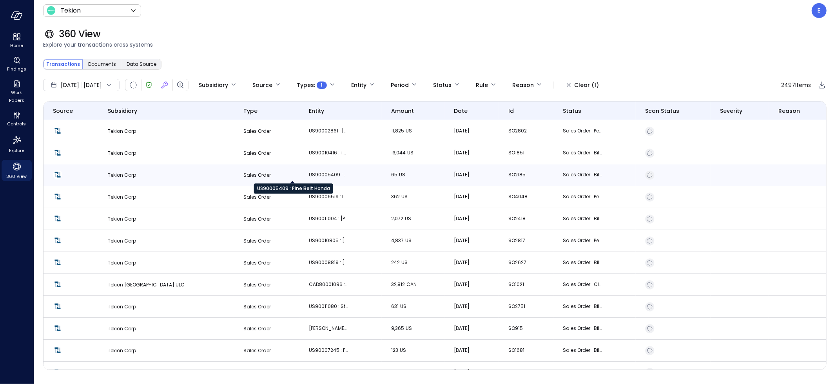
click at [309, 173] on p "US90005409 : Pine Belt Honda" at bounding box center [328, 175] width 39 height 8
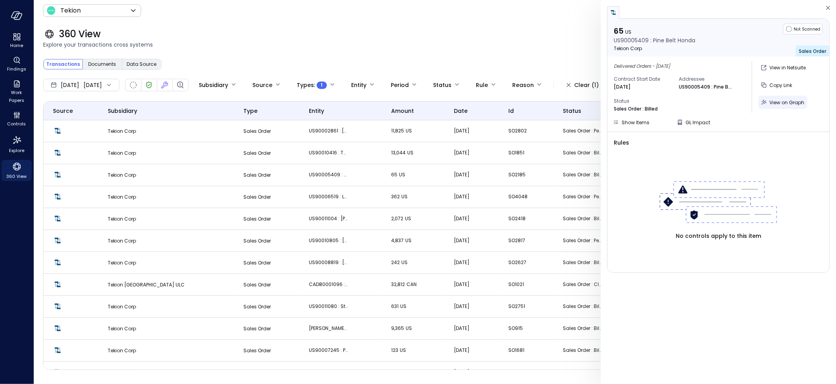
click at [788, 103] on span "View on Graph" at bounding box center [786, 102] width 35 height 7
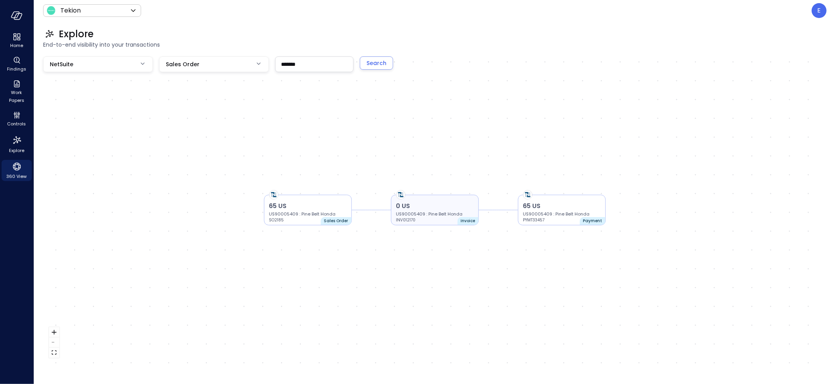
click at [420, 207] on p "0 US" at bounding box center [435, 205] width 78 height 9
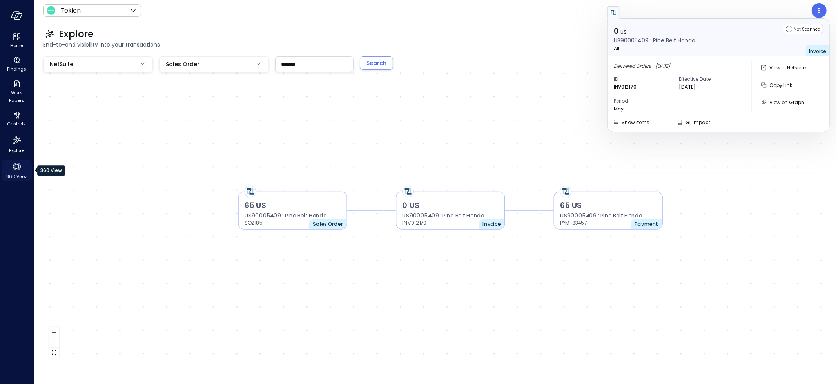
click at [15, 169] on icon "360 View" at bounding box center [17, 167] width 8 height 8
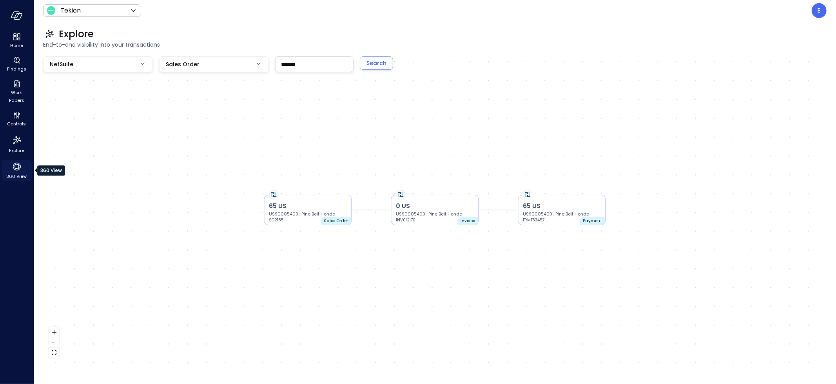
click at [15, 169] on icon "360 View" at bounding box center [17, 167] width 8 height 8
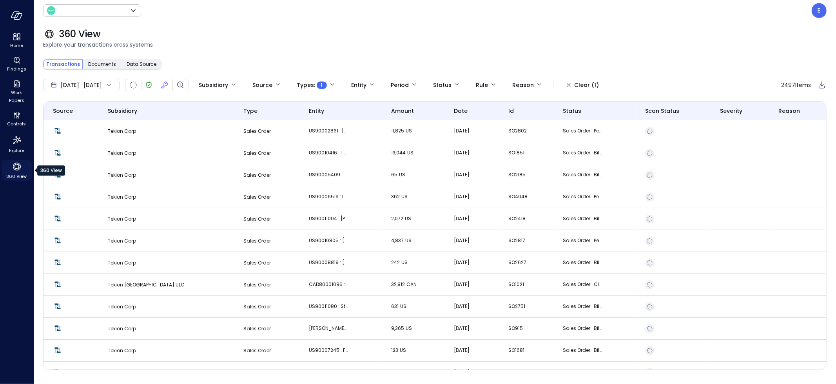
type input "*******"
click at [356, 82] on body "Home Findings Work Papers Controls Explore 360 View Tekion ******* ​ E 360 View…" at bounding box center [418, 192] width 836 height 384
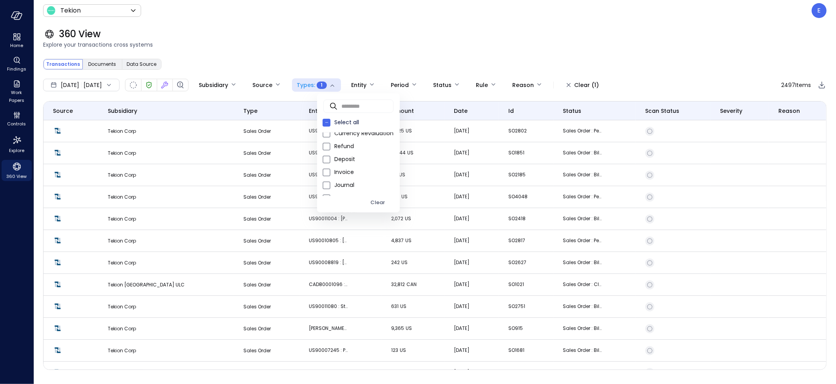
scroll to position [75, 0]
click at [351, 171] on span "Invoice" at bounding box center [363, 170] width 59 height 8
type input "****"
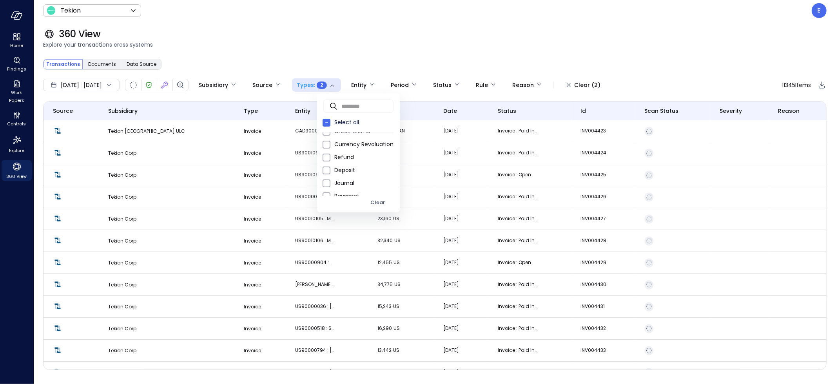
click at [204, 177] on div at bounding box center [418, 192] width 836 height 384
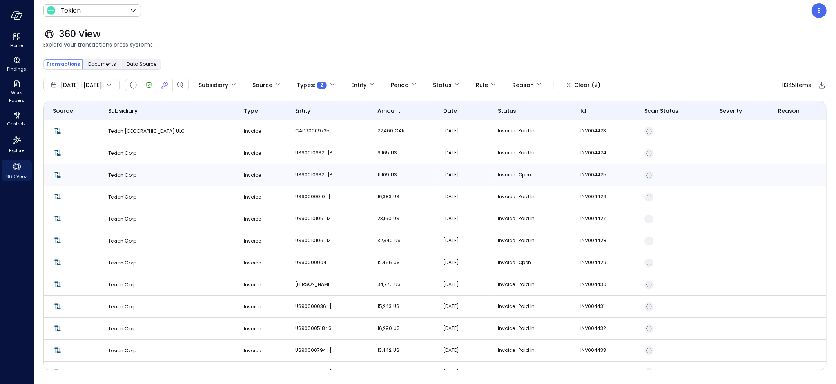
click at [378, 175] on p "11,109 US" at bounding box center [397, 175] width 39 height 8
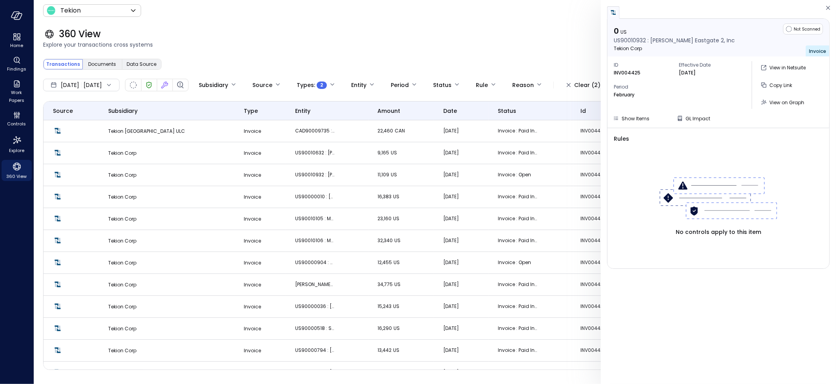
click at [528, 44] on span "Explore your transactions cross systems" at bounding box center [435, 44] width 784 height 9
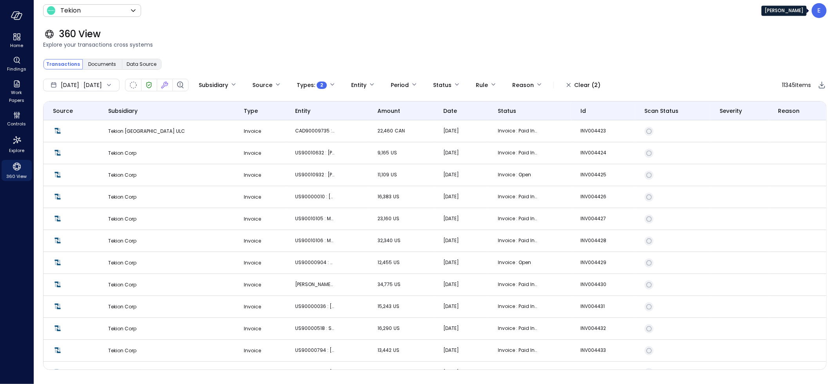
click at [817, 9] on div "E" at bounding box center [819, 10] width 15 height 15
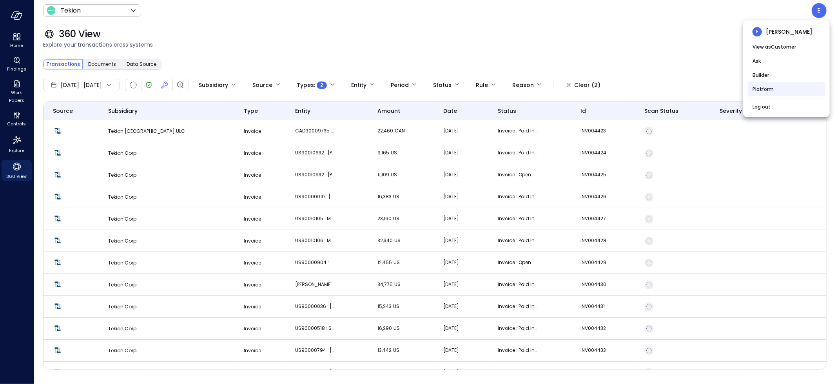
click at [763, 89] on li "Platform" at bounding box center [786, 89] width 77 height 14
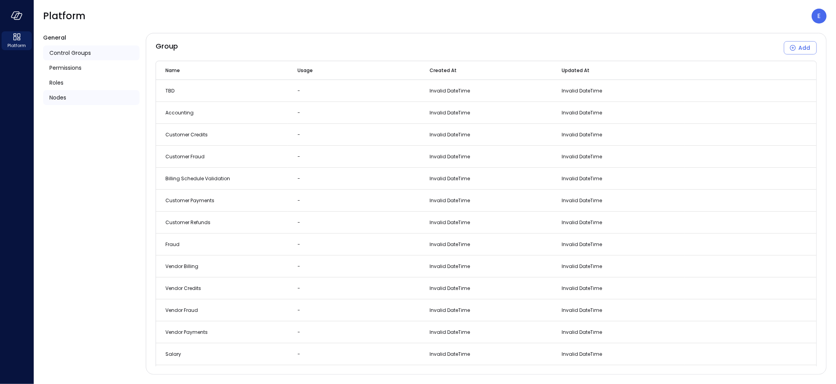
click at [54, 97] on span "Nodes" at bounding box center [57, 97] width 17 height 9
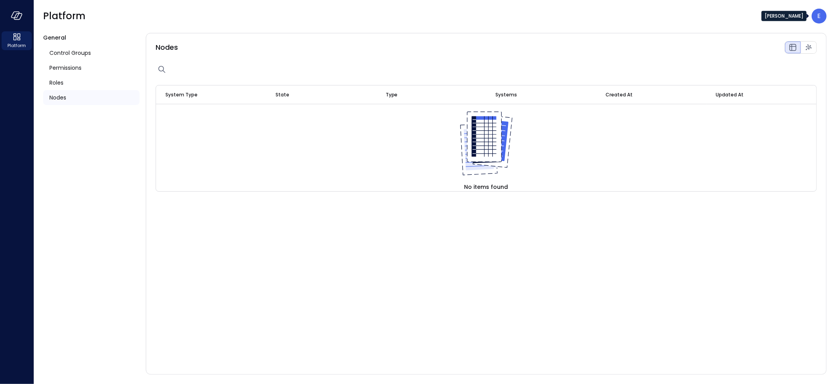
click at [815, 16] on div "E" at bounding box center [819, 16] width 15 height 15
click at [763, 81] on li "Builder" at bounding box center [786, 81] width 77 height 14
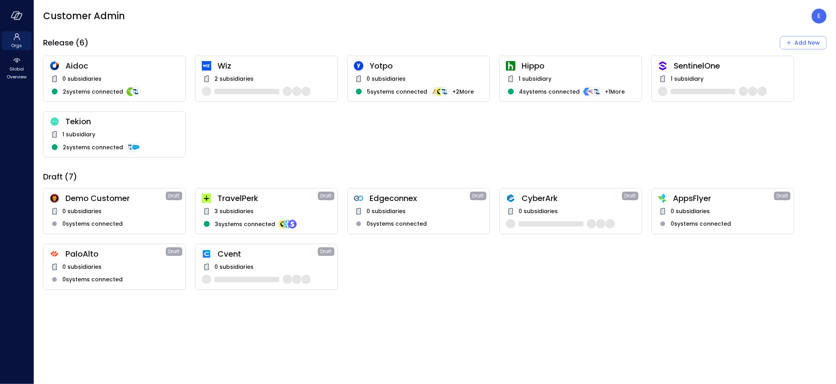
click at [107, 126] on span "Tekion" at bounding box center [122, 121] width 114 height 10
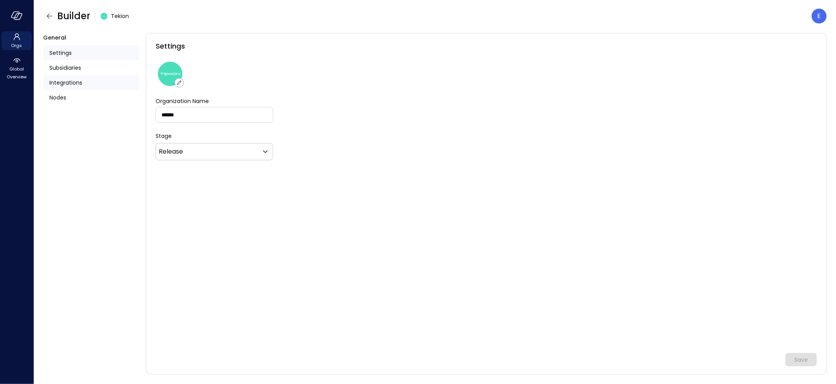
click at [71, 82] on span "Integrations" at bounding box center [65, 82] width 33 height 9
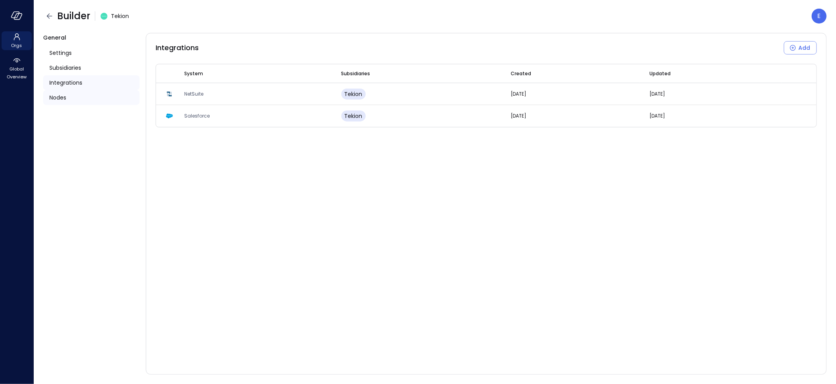
click at [60, 94] on span "Nodes" at bounding box center [57, 97] width 17 height 9
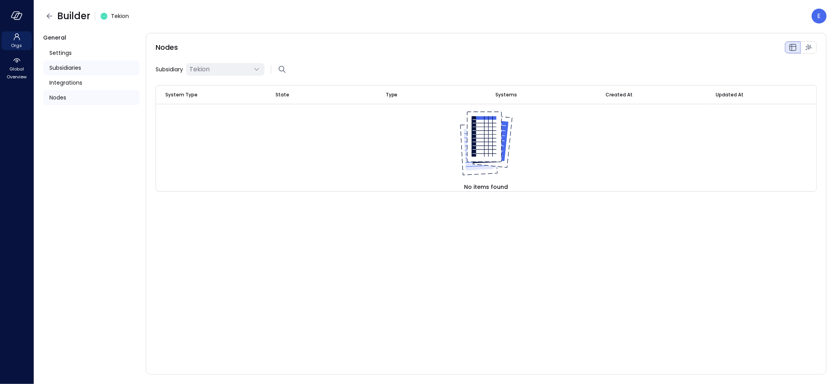
click at [60, 66] on span "Subsidiaries" at bounding box center [65, 68] width 32 height 9
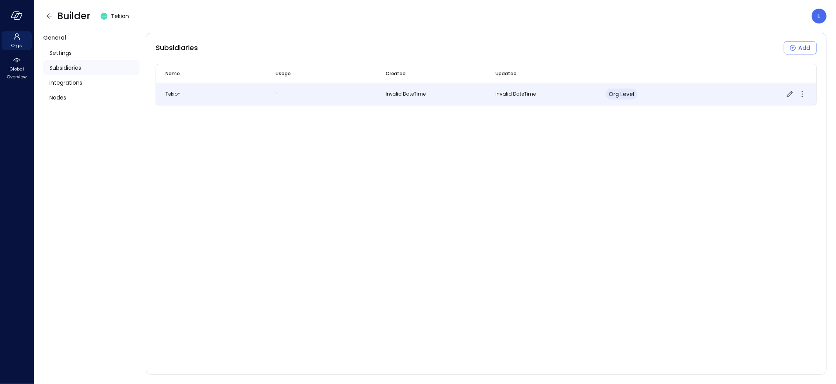
click at [512, 93] on span "Invalid DateTime" at bounding box center [515, 94] width 40 height 7
click at [406, 91] on span "Invalid DateTime" at bounding box center [406, 94] width 40 height 7
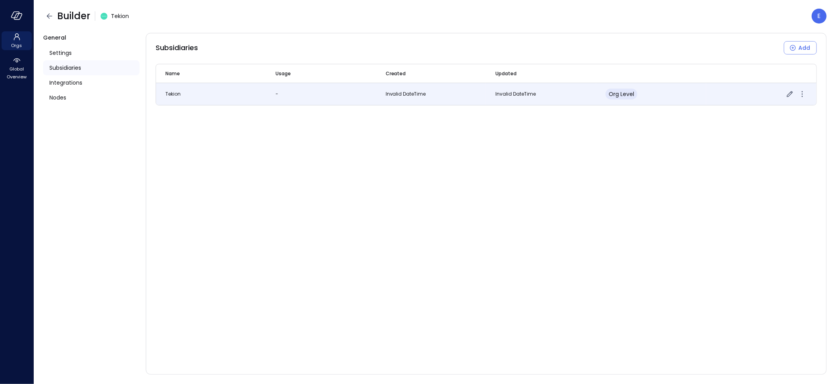
click at [505, 94] on span "Invalid DateTime" at bounding box center [515, 94] width 40 height 7
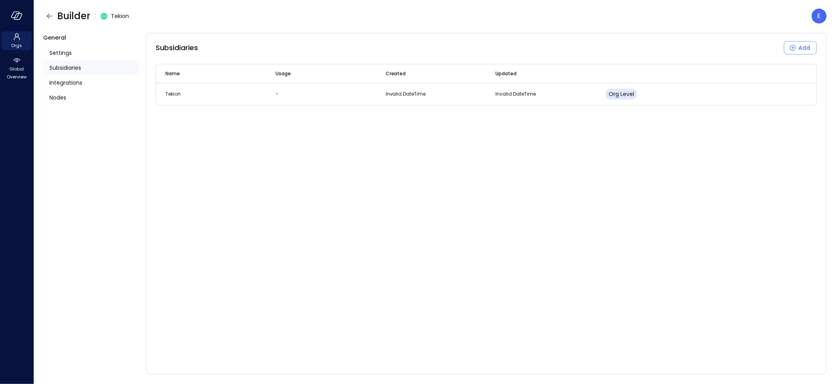
click at [493, 151] on div "Subsidiaries Add Name Usage Created Updated Tekion - Invalid DateTime Invalid D…" at bounding box center [486, 204] width 681 height 342
click at [49, 16] on icon "button" at bounding box center [49, 15] width 9 height 9
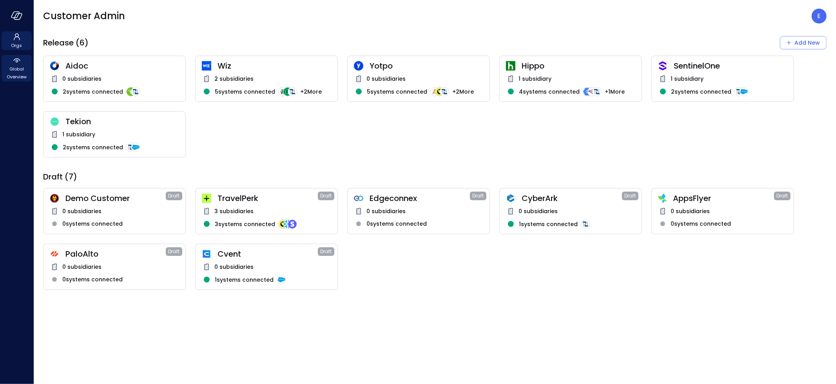
click at [15, 67] on span "Global Overview" at bounding box center [17, 73] width 24 height 16
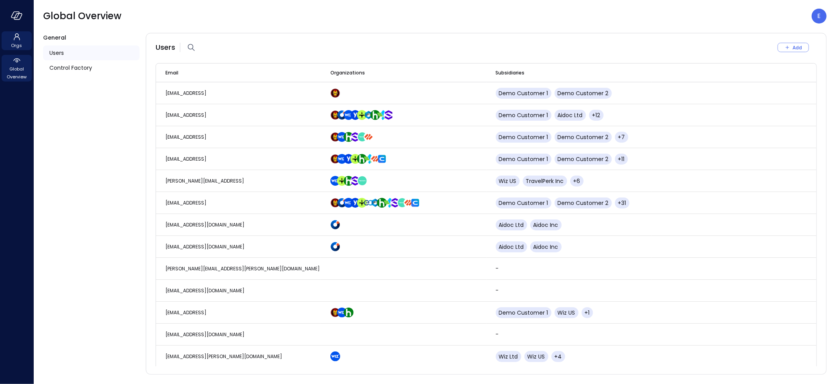
click at [15, 42] on span "Orgs" at bounding box center [16, 46] width 11 height 8
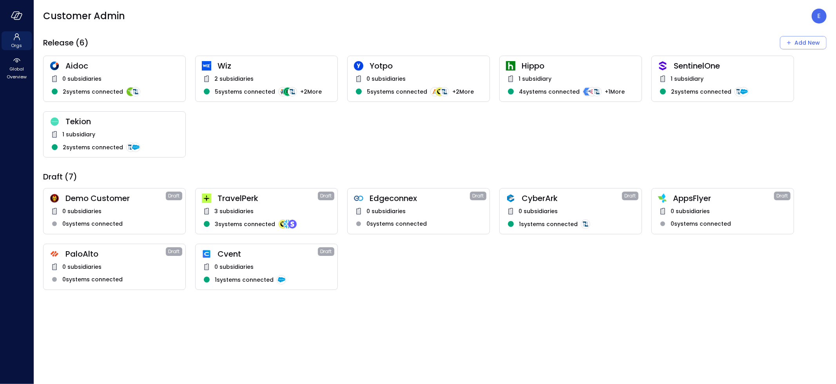
click at [123, 130] on div "1 subsidiary" at bounding box center [114, 134] width 129 height 9
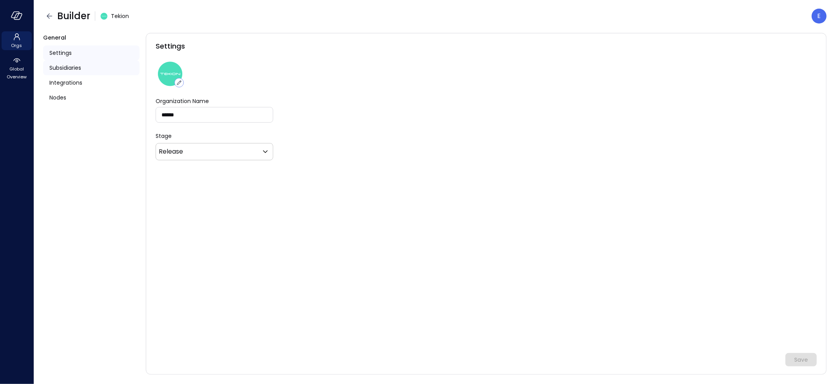
click at [73, 66] on span "Subsidiaries" at bounding box center [65, 68] width 32 height 9
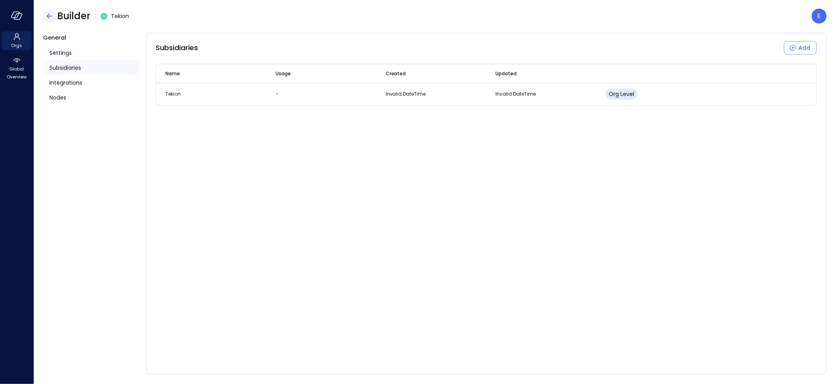
click at [46, 16] on icon "button" at bounding box center [49, 15] width 9 height 9
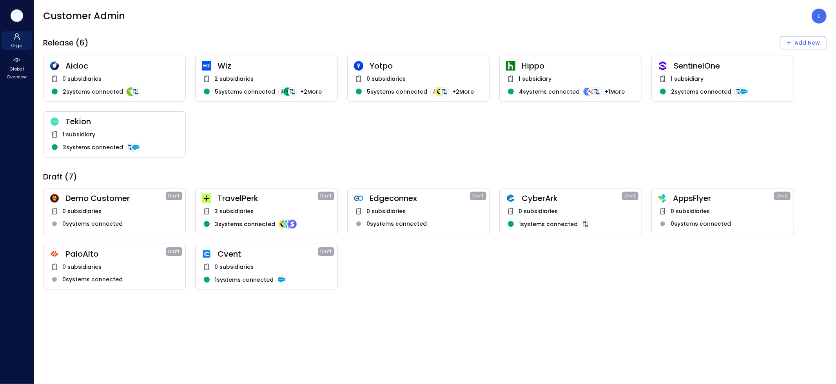
click at [16, 17] on icon "button" at bounding box center [17, 15] width 12 height 9
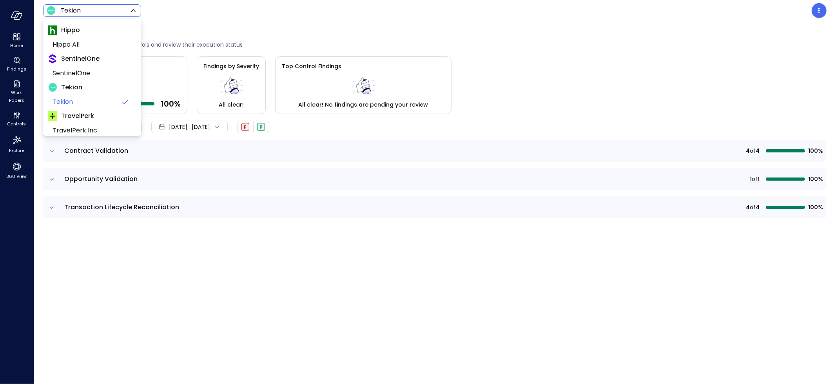
click at [95, 12] on body "Home Findings Work Papers Controls Explore 360 View Tekion ******* ​ E Controls…" at bounding box center [418, 192] width 836 height 384
drag, startPoint x: 398, startPoint y: 291, endPoint x: 384, endPoint y: 289, distance: 13.9
click at [392, 290] on div at bounding box center [418, 192] width 836 height 384
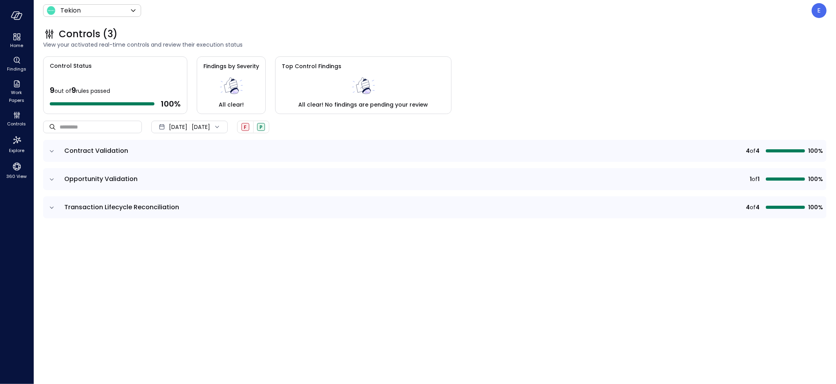
click at [51, 151] on icon "expand row" at bounding box center [52, 151] width 8 height 8
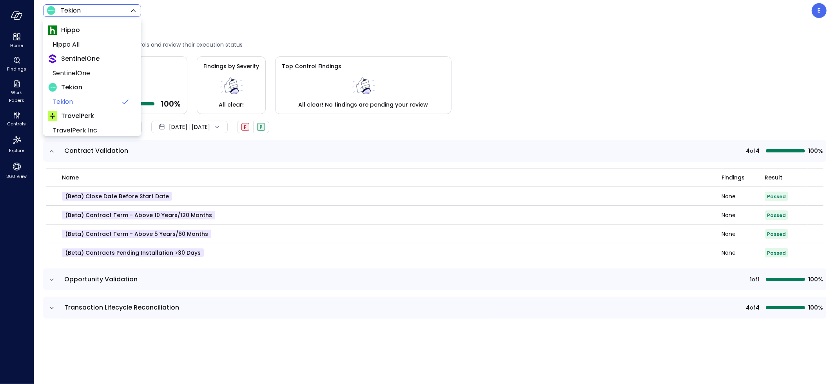
click at [96, 9] on body "Home Findings Work Papers Controls Explore 360 View Tekion ******* ​ E Controls…" at bounding box center [418, 192] width 836 height 384
click at [19, 38] on div at bounding box center [418, 192] width 836 height 384
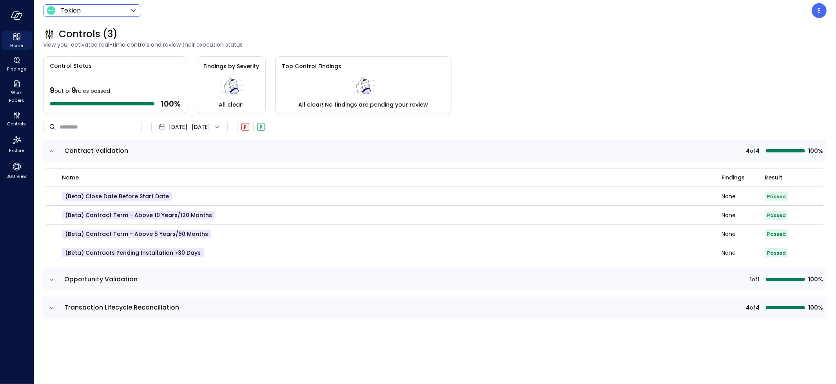
click at [18, 38] on icon "Home" at bounding box center [16, 36] width 9 height 9
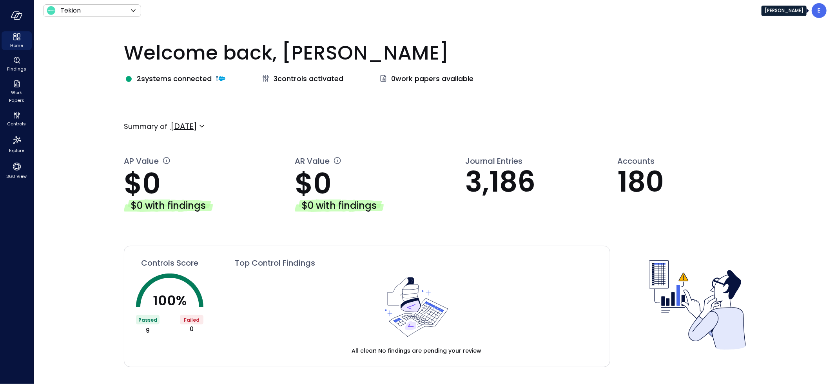
click at [823, 13] on div "E" at bounding box center [819, 10] width 15 height 15
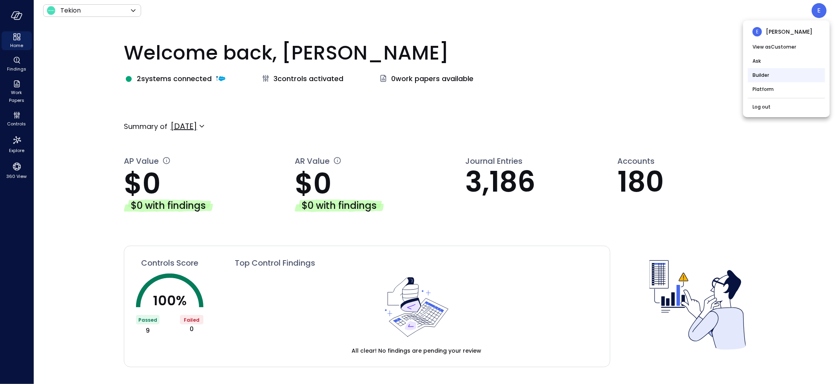
click at [764, 75] on li "Builder" at bounding box center [786, 75] width 77 height 14
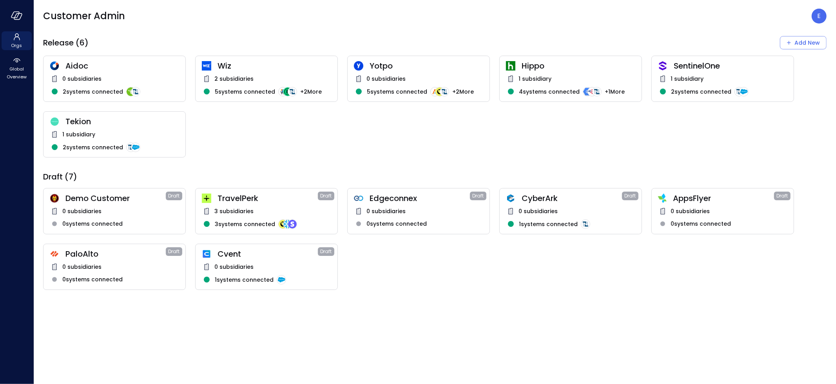
click at [98, 129] on div "Tekion 1 subsidiary 2 systems connected" at bounding box center [114, 134] width 143 height 46
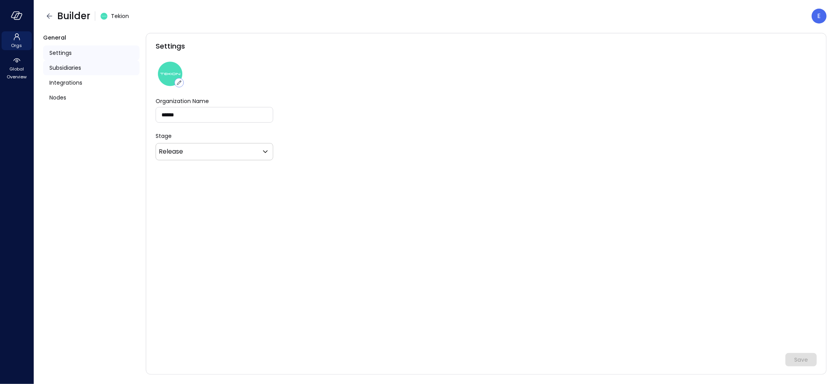
click at [71, 66] on span "Subsidiaries" at bounding box center [65, 68] width 32 height 9
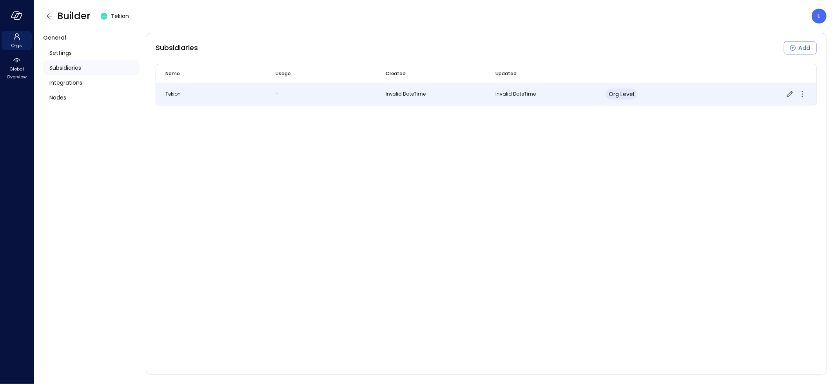
click at [626, 95] on span "org level" at bounding box center [621, 94] width 25 height 8
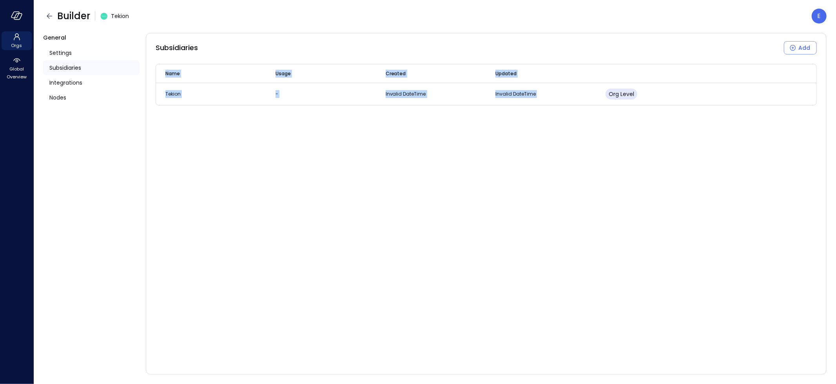
click at [648, 210] on div "Subsidiaries Add Name Usage Created Updated Tekion - Invalid DateTime Invalid D…" at bounding box center [486, 204] width 681 height 342
click at [50, 15] on icon "button" at bounding box center [49, 15] width 9 height 9
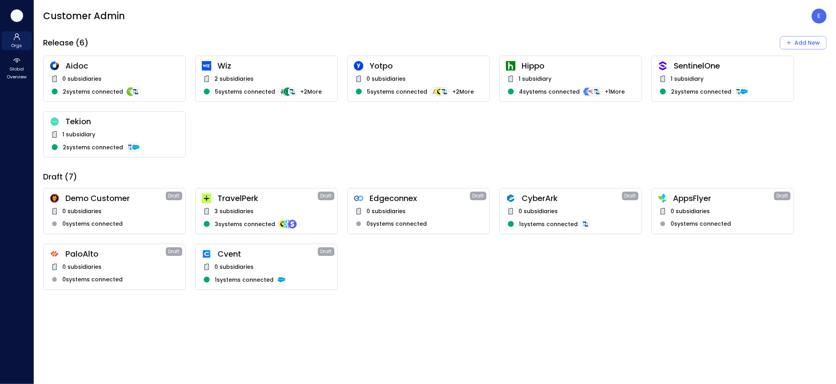
click at [19, 15] on icon "button" at bounding box center [17, 15] width 12 height 9
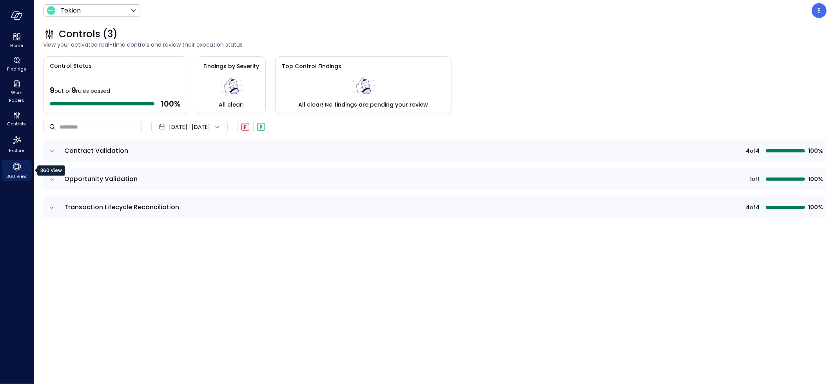
click at [13, 168] on icon "360 View" at bounding box center [17, 167] width 8 height 8
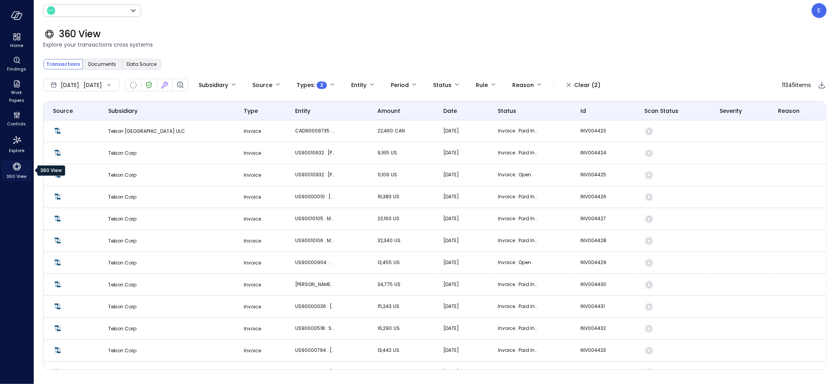
type input "*******"
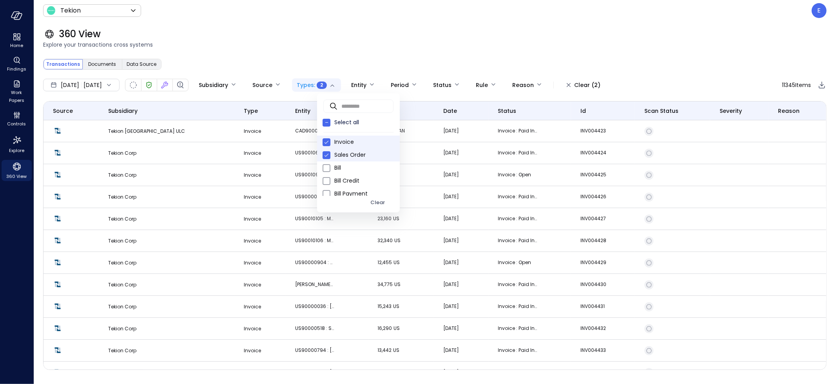
click at [356, 84] on body "Home Findings Work Papers Controls Explore 360 View Tekion ******* ​ E 360 View…" at bounding box center [418, 192] width 836 height 384
click at [355, 189] on span "Contract" at bounding box center [363, 190] width 59 height 8
click at [341, 143] on span "Invoice" at bounding box center [363, 142] width 59 height 8
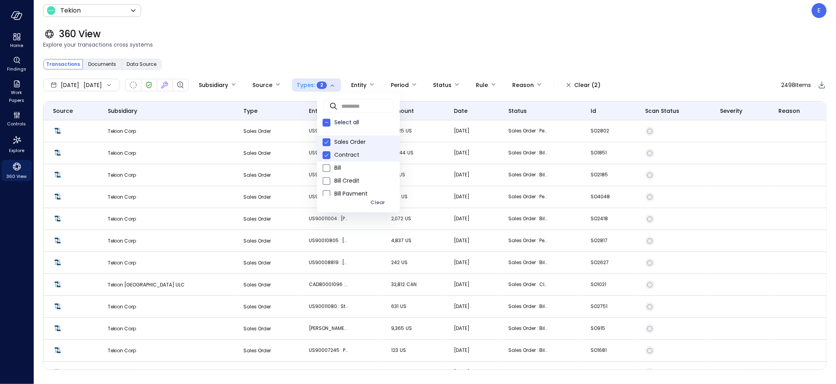
click at [351, 140] on span "Sales Order" at bounding box center [363, 142] width 59 height 8
type input "***"
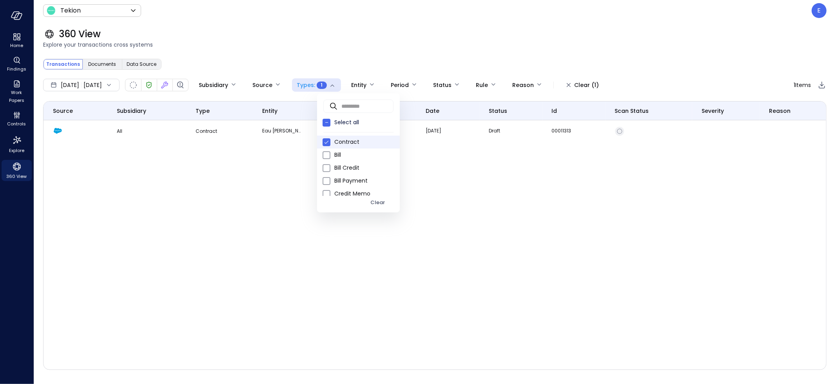
click at [489, 183] on div at bounding box center [418, 192] width 836 height 384
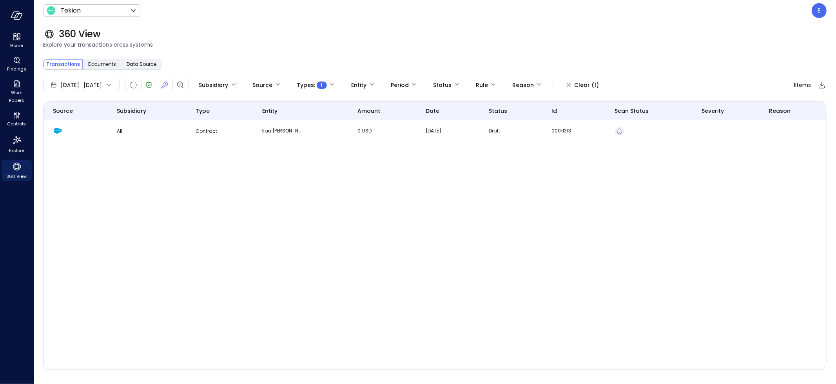
click at [113, 83] on icon at bounding box center [109, 85] width 8 height 8
click at [80, 130] on li "Current Year [DATE]" at bounding box center [85, 132] width 62 height 13
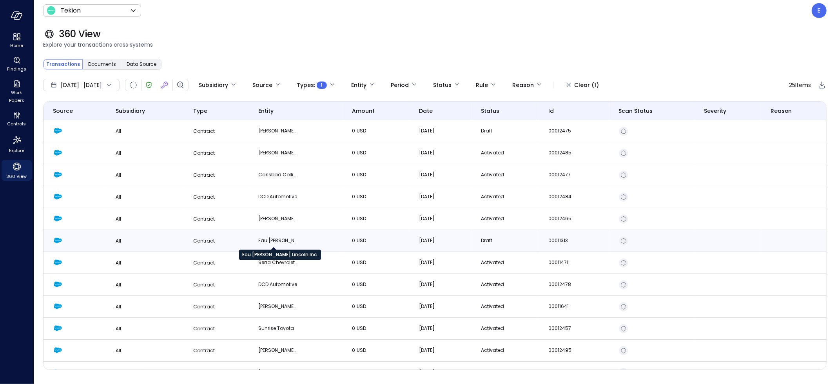
click at [267, 240] on p "Eau [PERSON_NAME] Lincoln Inc." at bounding box center [277, 241] width 39 height 8
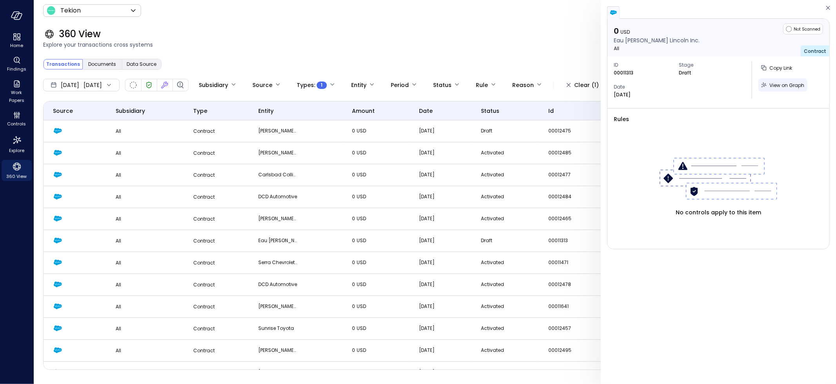
click at [777, 82] on span "View on Graph" at bounding box center [786, 85] width 35 height 7
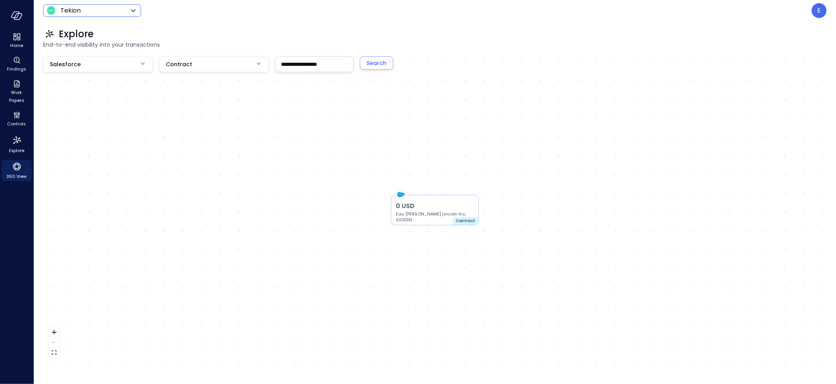
click at [104, 11] on body "**********" at bounding box center [418, 192] width 836 height 384
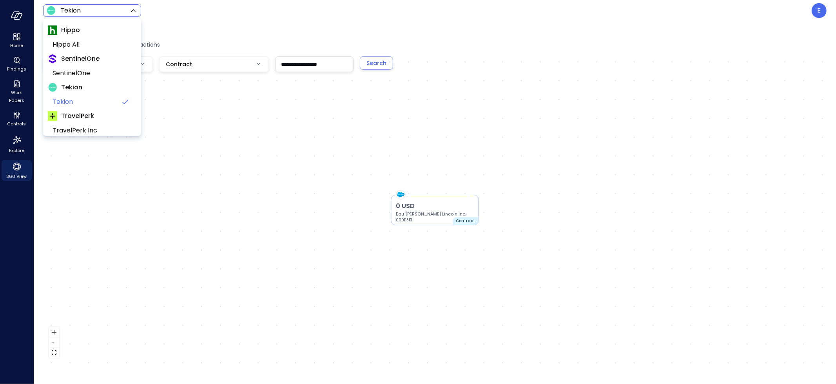
click at [256, 218] on div at bounding box center [418, 192] width 836 height 384
click at [76, 9] on body "**********" at bounding box center [418, 192] width 836 height 384
click at [78, 74] on span "SentinelOne" at bounding box center [92, 73] width 78 height 9
type input "*******"
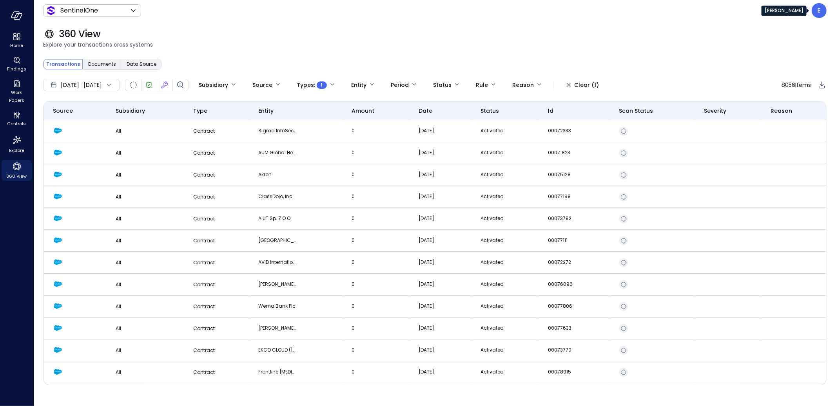
click at [815, 11] on div "E" at bounding box center [819, 10] width 15 height 15
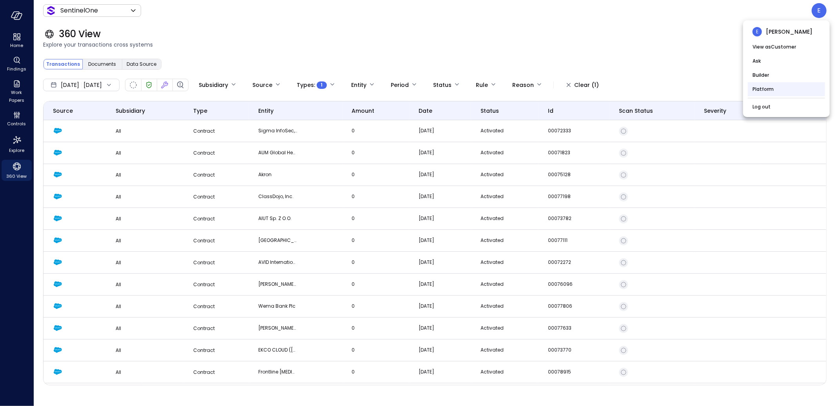
click at [775, 88] on li "Platform" at bounding box center [786, 89] width 77 height 14
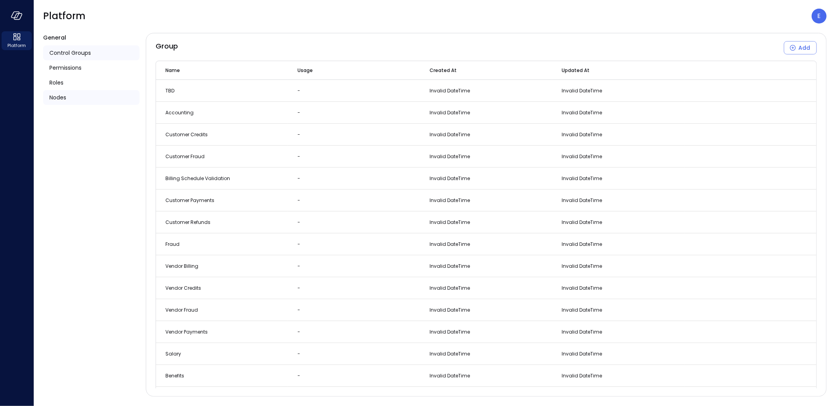
click at [61, 97] on span "Nodes" at bounding box center [57, 97] width 17 height 9
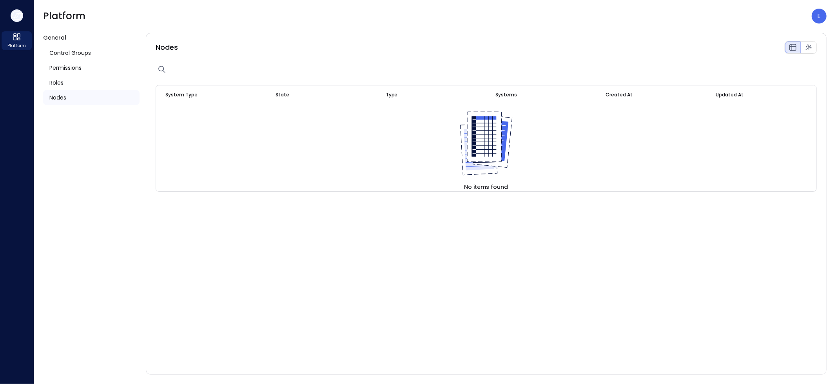
click at [18, 15] on icon "button" at bounding box center [17, 15] width 12 height 9
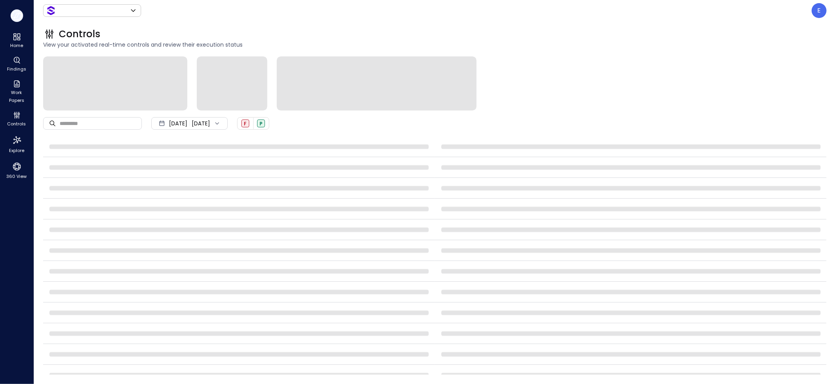
type input "*******"
click at [16, 168] on icon "360 View" at bounding box center [17, 167] width 8 height 8
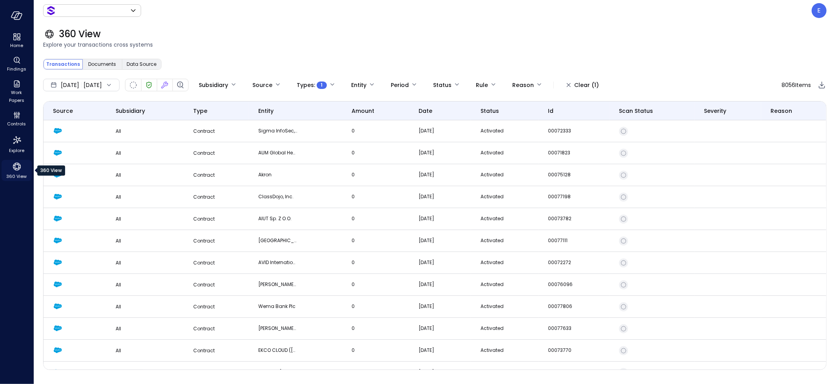
type input "*******"
click at [342, 130] on td "0" at bounding box center [375, 131] width 67 height 22
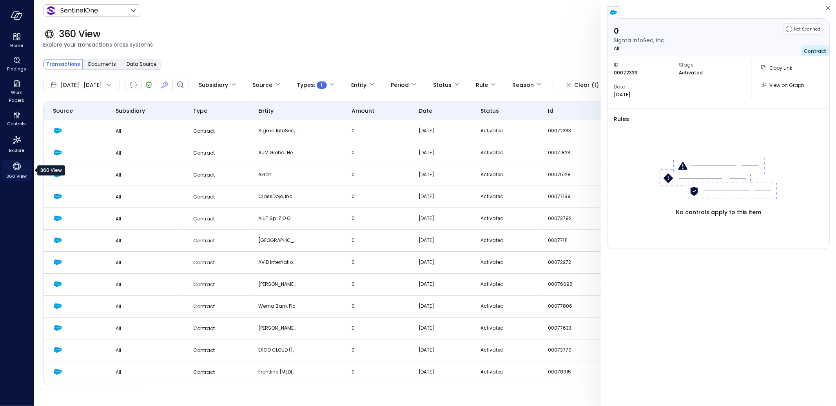
click at [12, 173] on span "360 View" at bounding box center [17, 176] width 20 height 8
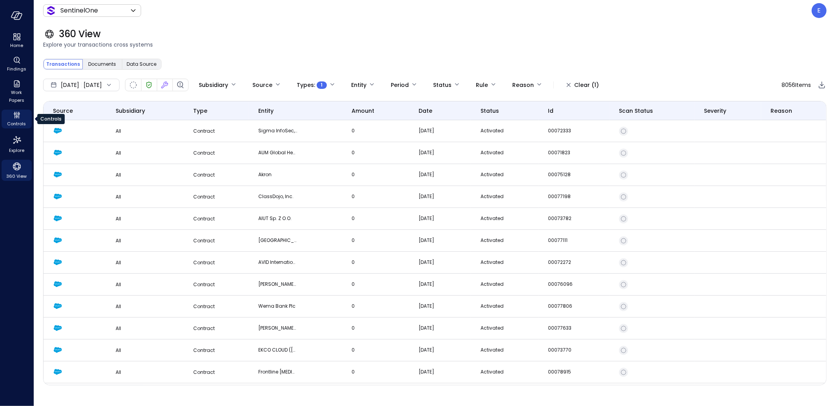
click at [16, 120] on span "Controls" at bounding box center [16, 124] width 19 height 8
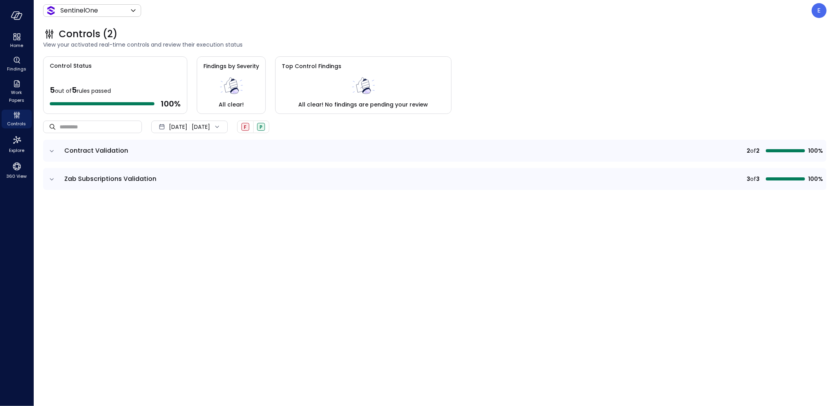
click at [88, 158] on td "Contract Validation" at bounding box center [269, 151] width 418 height 22
click at [52, 151] on icon "expand row" at bounding box center [52, 151] width 8 height 8
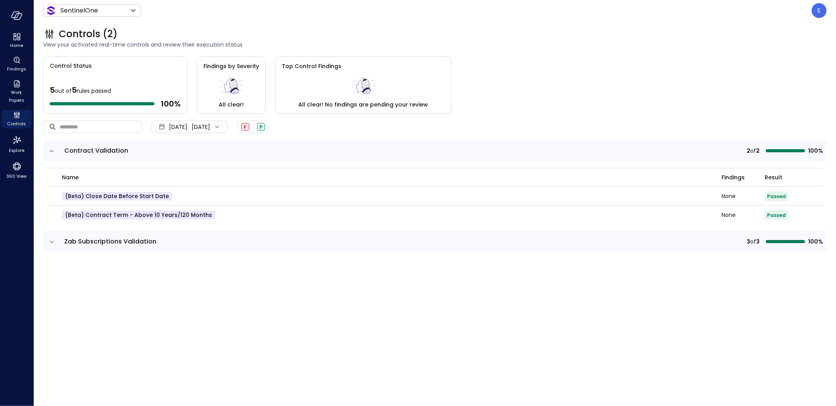
click at [51, 243] on icon "expand row" at bounding box center [52, 242] width 8 height 8
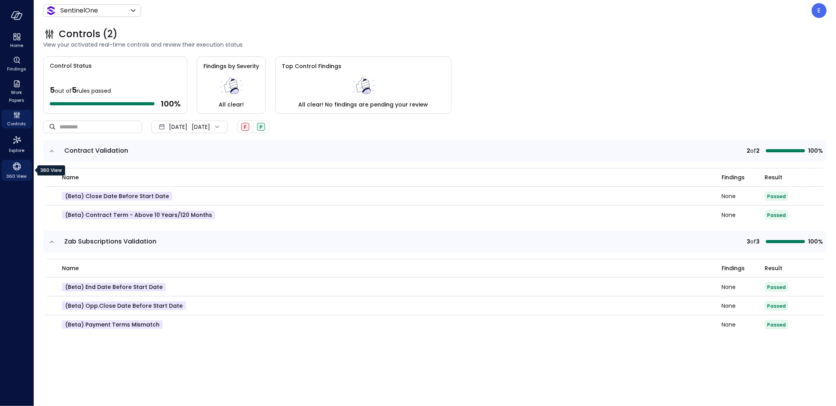
click at [17, 169] on icon "360 View" at bounding box center [17, 167] width 12 height 12
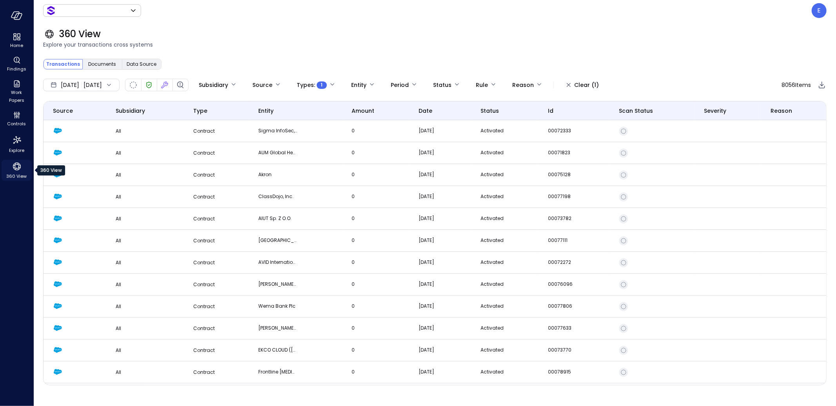
type input "*******"
click at [97, 63] on span "Documents" at bounding box center [103, 64] width 28 height 8
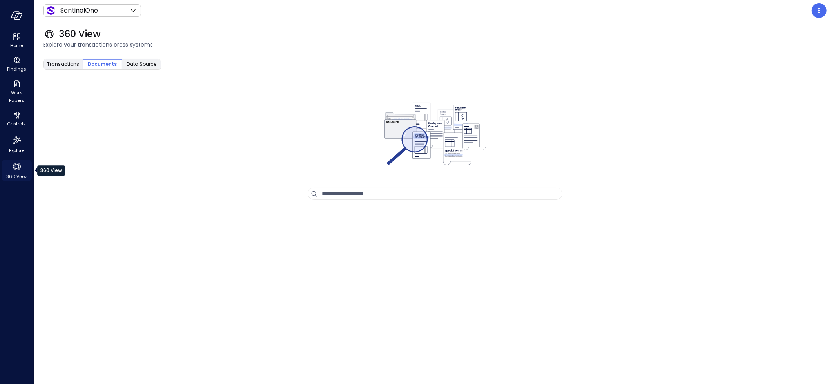
click at [13, 169] on icon "360 View" at bounding box center [17, 167] width 12 height 12
click at [67, 65] on span "Transactions" at bounding box center [63, 64] width 32 height 8
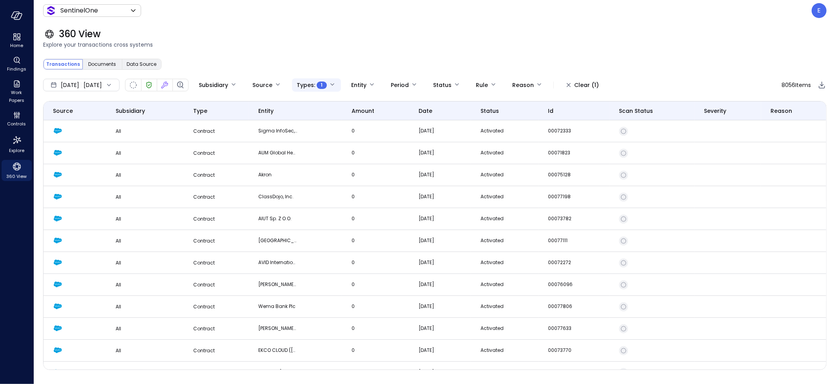
click at [355, 85] on body "Home Findings Work Papers Controls Explore 360 View SentinelOne ******* ​ E 360…" at bounding box center [418, 192] width 836 height 384
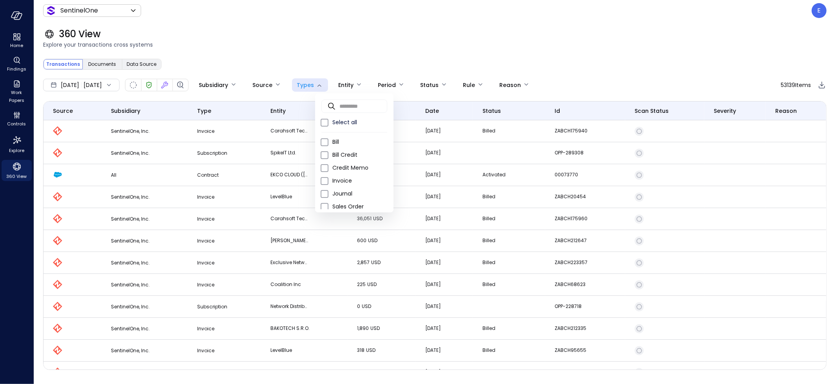
click at [298, 86] on div at bounding box center [418, 192] width 836 height 384
click at [328, 86] on body "Home Findings Work Papers Controls Explore 360 View SentinelOne ******* ​ E 360…" at bounding box center [418, 192] width 836 height 384
click at [340, 178] on span "Opportunity" at bounding box center [359, 177] width 55 height 8
type input "***"
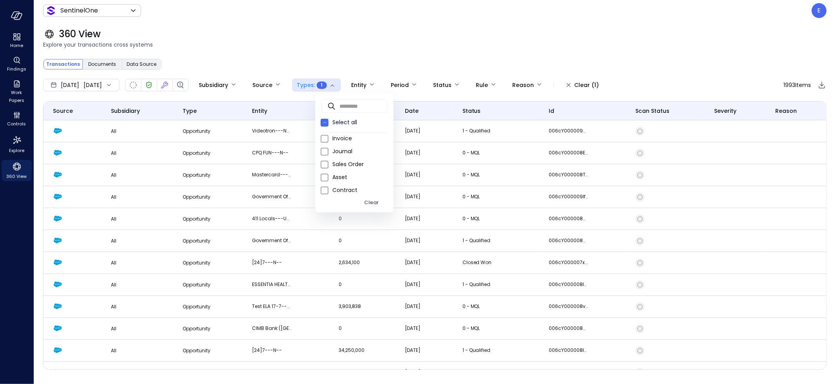
click at [284, 131] on div at bounding box center [418, 192] width 836 height 384
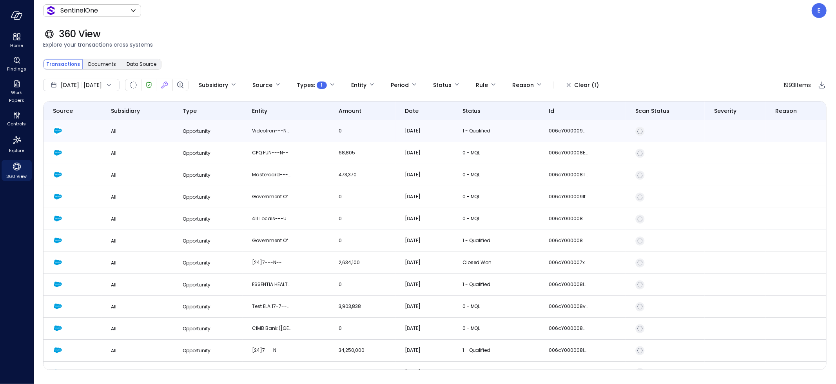
click at [281, 130] on p "Videotron---N--" at bounding box center [271, 131] width 39 height 8
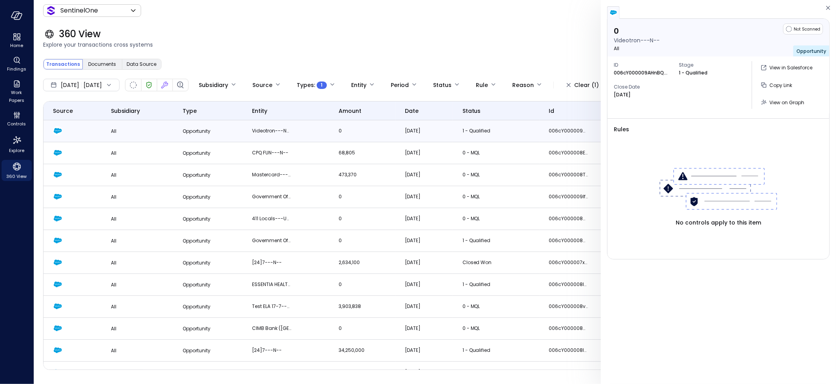
click at [281, 130] on p "Videotron---N--" at bounding box center [271, 131] width 39 height 8
click at [481, 109] on span "status" at bounding box center [472, 111] width 18 height 9
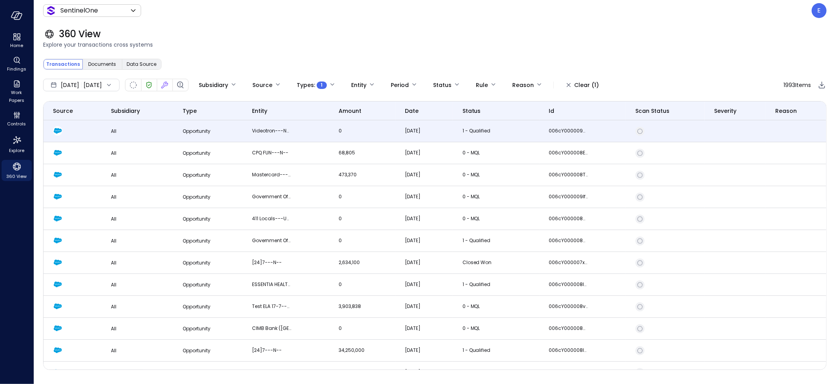
click at [481, 109] on span "status" at bounding box center [472, 111] width 18 height 9
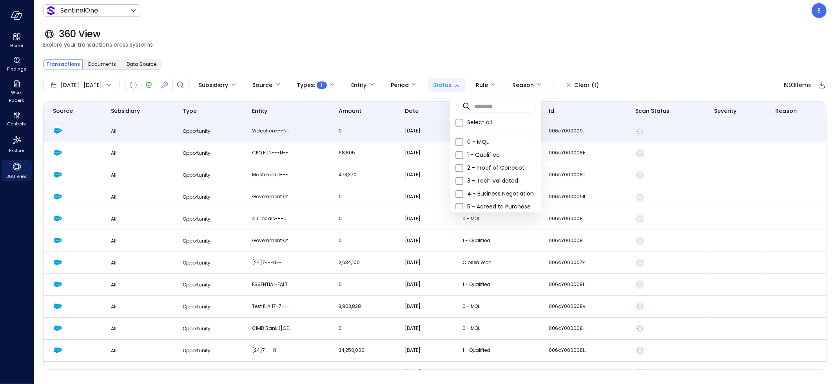
click at [467, 87] on body "Home Findings Work Papers Controls Explore 360 View SentinelOne ******* ​ E 360…" at bounding box center [418, 192] width 836 height 384
click at [497, 178] on span "Closed Won" at bounding box center [500, 182] width 67 height 8
type input "**********"
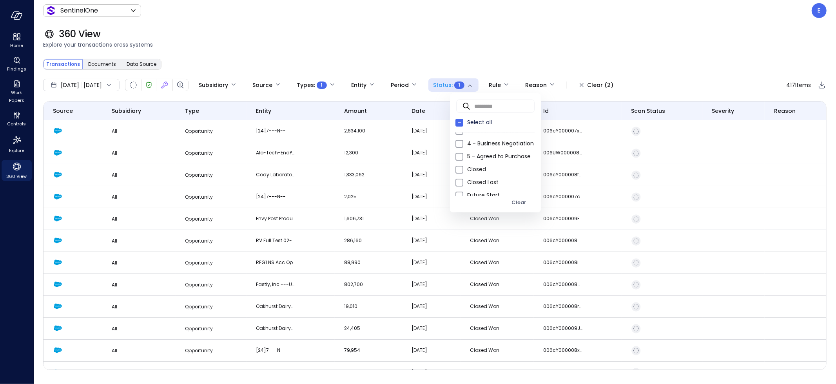
click at [391, 34] on div at bounding box center [418, 192] width 836 height 384
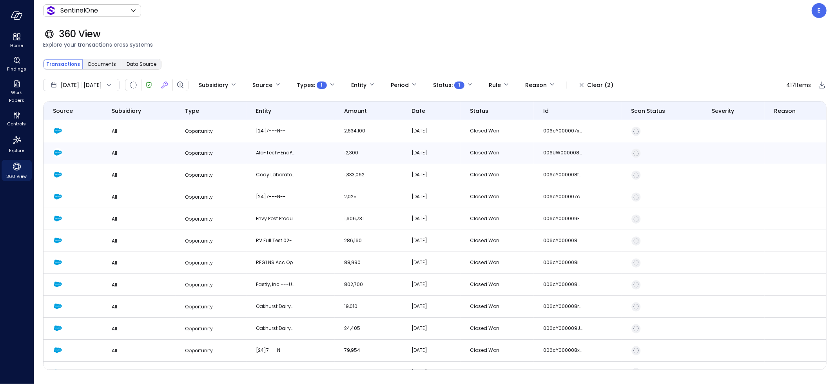
click at [191, 151] on span "Opportunity" at bounding box center [199, 153] width 28 height 7
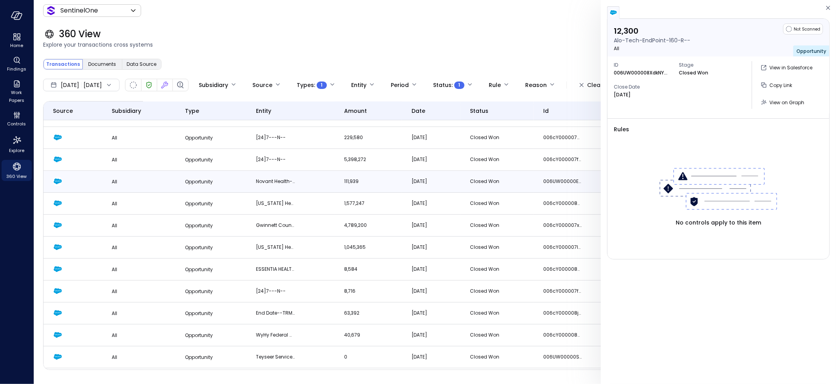
scroll to position [389, 0]
click at [200, 248] on span "Opportunity" at bounding box center [199, 247] width 28 height 7
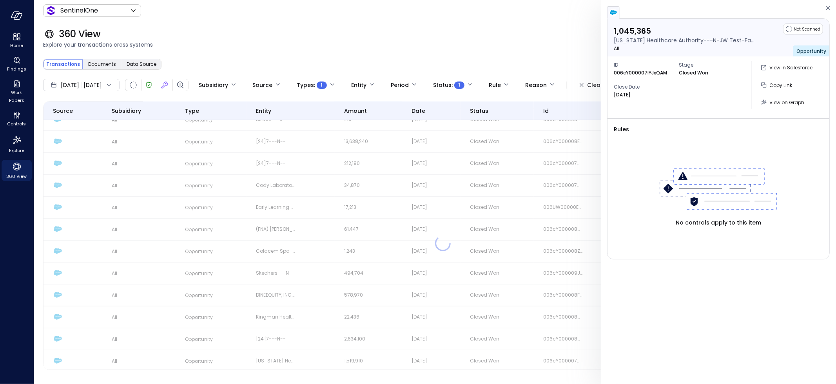
scroll to position [659, 0]
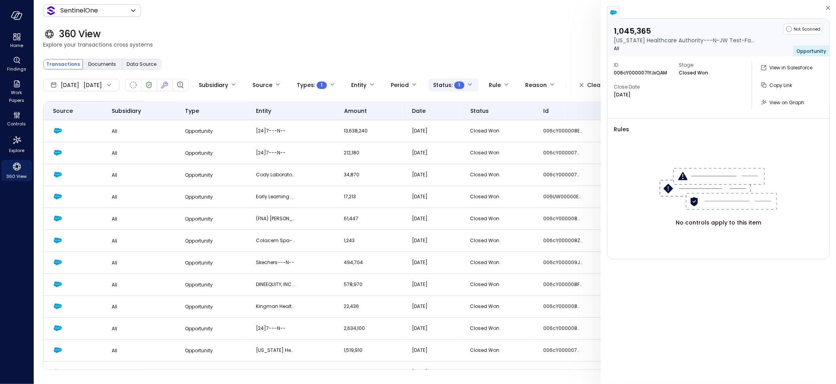
click at [490, 84] on body "Home Findings Work Papers Controls Explore 360 View SentinelOne ******* ​ E 360…" at bounding box center [418, 192] width 836 height 384
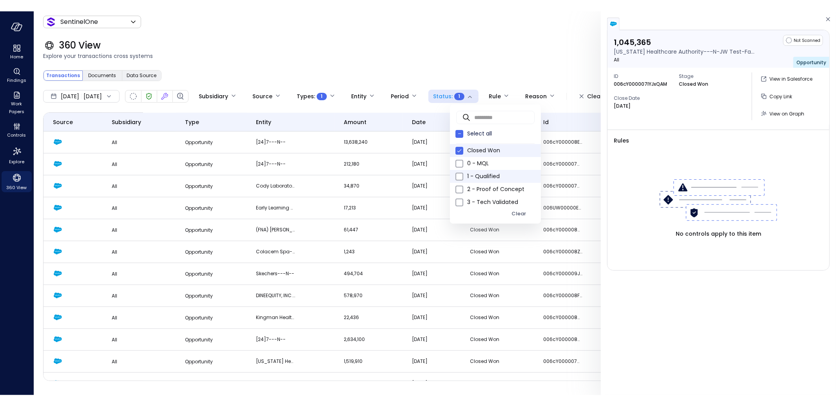
scroll to position [0, 0]
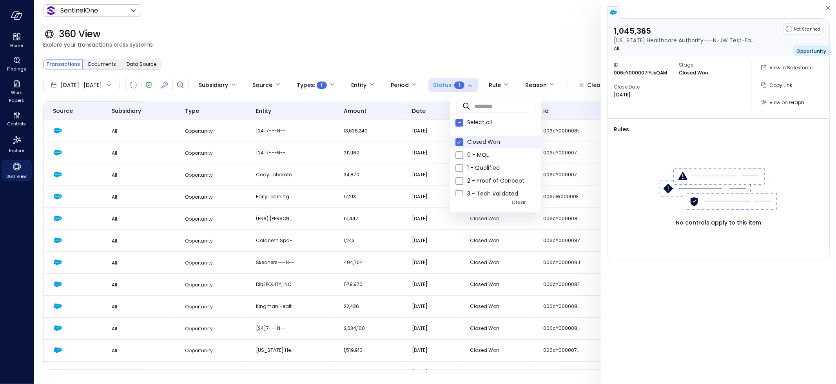
click at [523, 205] on div "Clear" at bounding box center [519, 202] width 15 height 9
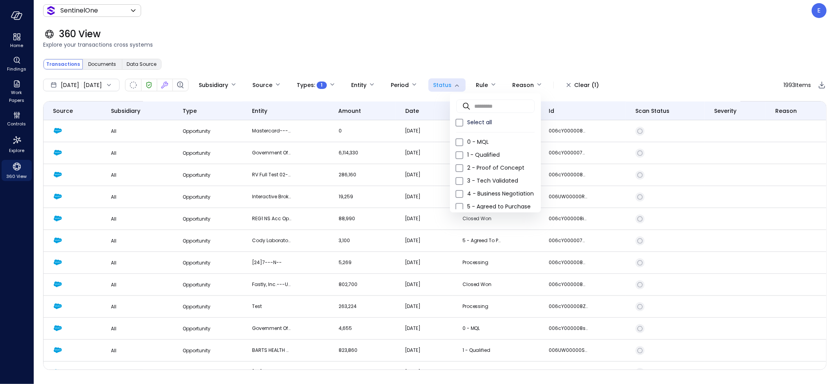
click at [383, 37] on div at bounding box center [418, 192] width 836 height 384
